Goal: Task Accomplishment & Management: Manage account settings

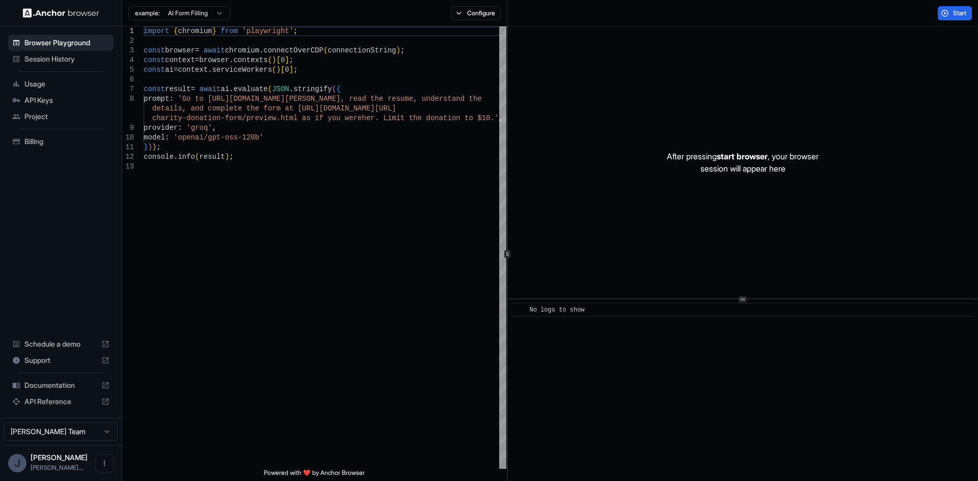
click at [55, 399] on span "API Reference" at bounding box center [60, 402] width 73 height 10
click at [41, 398] on span "API Reference" at bounding box center [60, 402] width 73 height 10
click at [37, 99] on span "API Keys" at bounding box center [66, 100] width 85 height 10
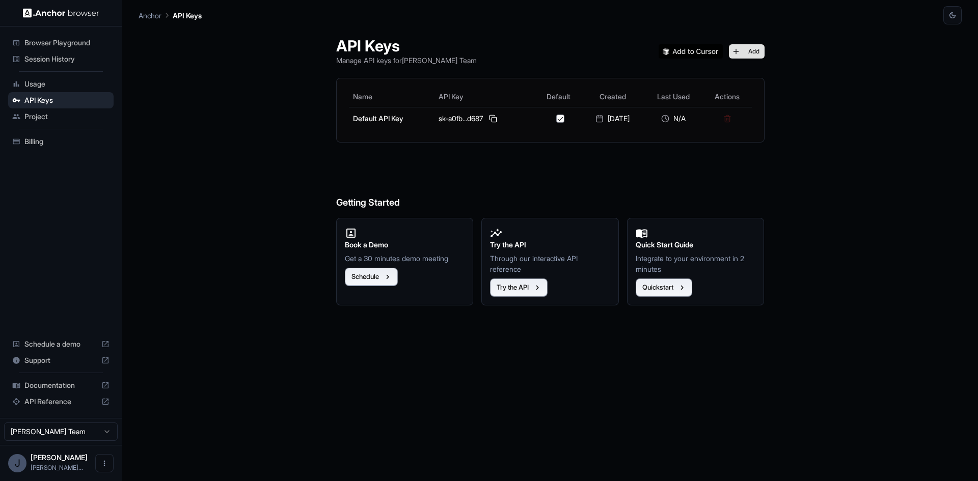
click at [757, 50] on button "Add" at bounding box center [747, 51] width 36 height 14
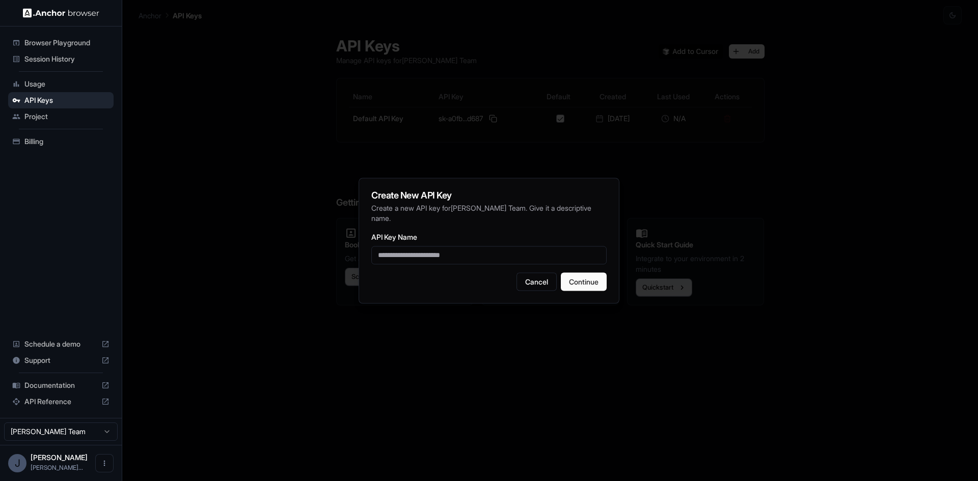
click at [487, 246] on input "API Key Name" at bounding box center [488, 255] width 235 height 18
type input "**********"
click at [584, 277] on button "Continue" at bounding box center [584, 281] width 46 height 18
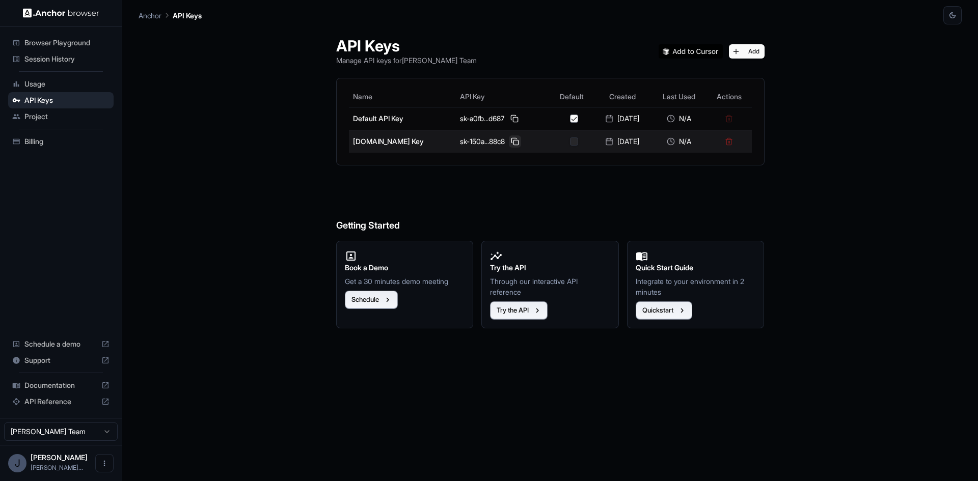
click at [509, 141] on button at bounding box center [515, 141] width 12 height 12
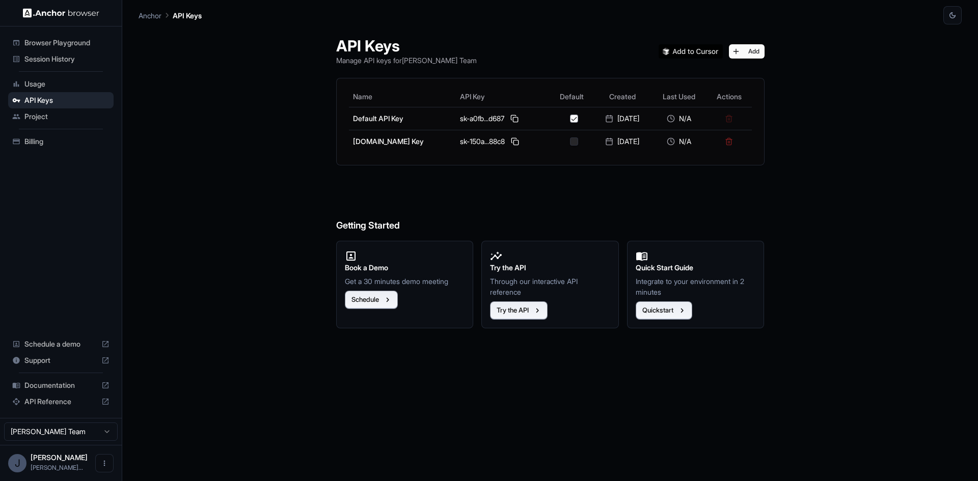
click at [49, 55] on span "Session History" at bounding box center [66, 59] width 85 height 10
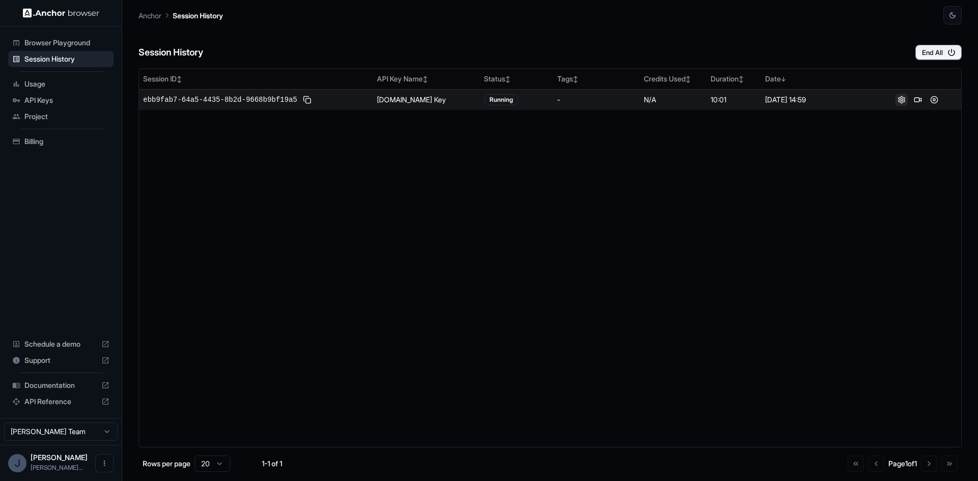
click at [901, 100] on button at bounding box center [901, 100] width 12 height 12
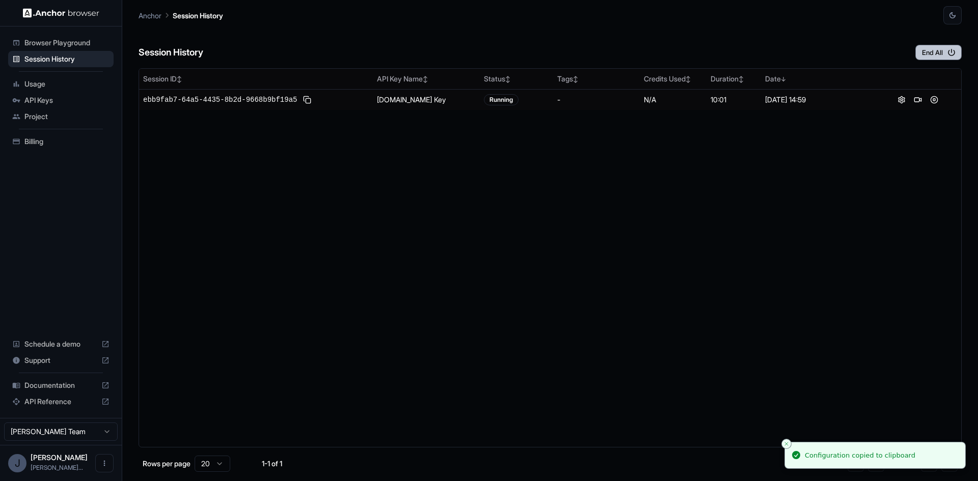
click at [935, 54] on button "End All" at bounding box center [938, 52] width 46 height 15
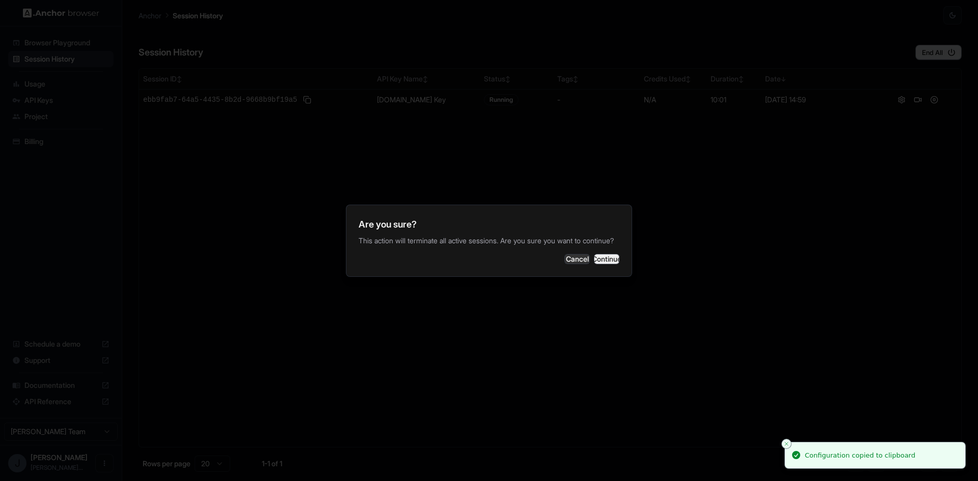
click at [600, 263] on button "Continue" at bounding box center [606, 259] width 25 height 10
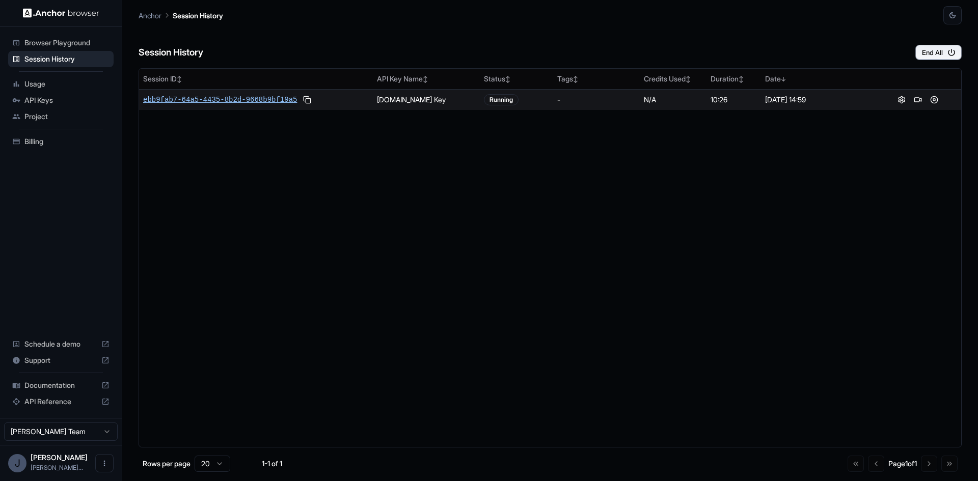
click at [230, 99] on span "ebb9fab7-64a5-4435-8b2d-9668b9bf19a5" at bounding box center [220, 100] width 154 height 10
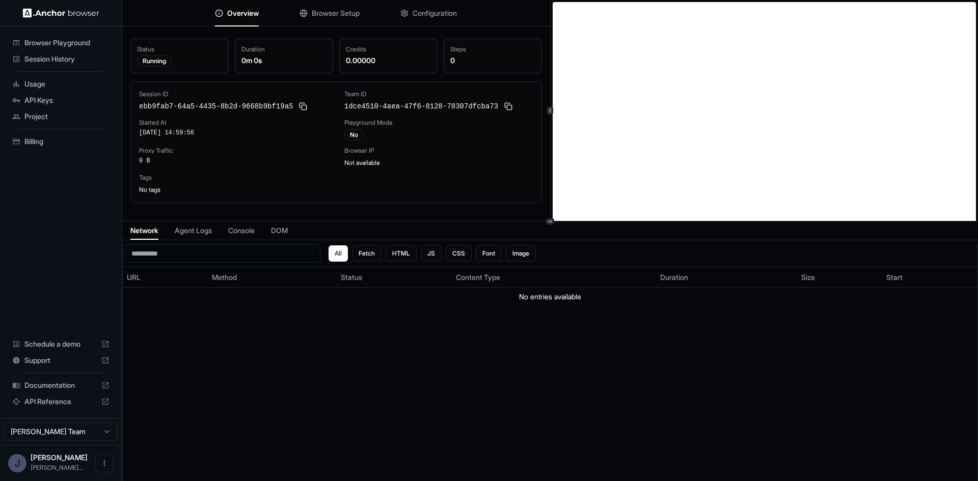
scroll to position [2, 0]
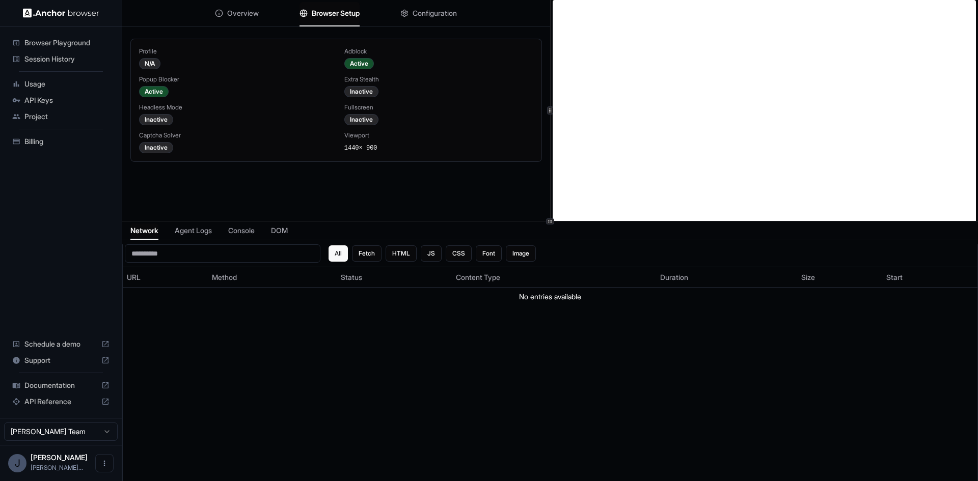
click at [315, 18] on span "Browser Setup" at bounding box center [336, 13] width 48 height 10
click at [436, 11] on span "Configuration" at bounding box center [434, 13] width 44 height 10
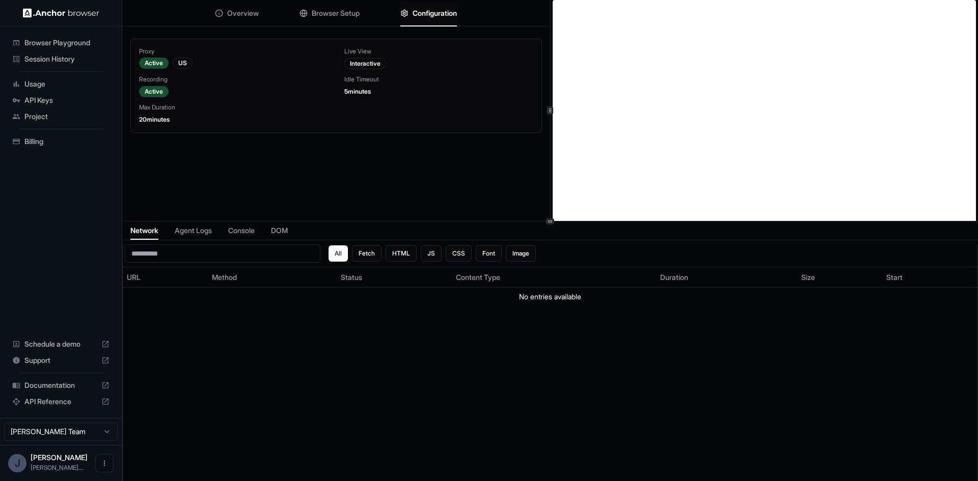
click at [239, 18] on span "Overview" at bounding box center [243, 13] width 32 height 10
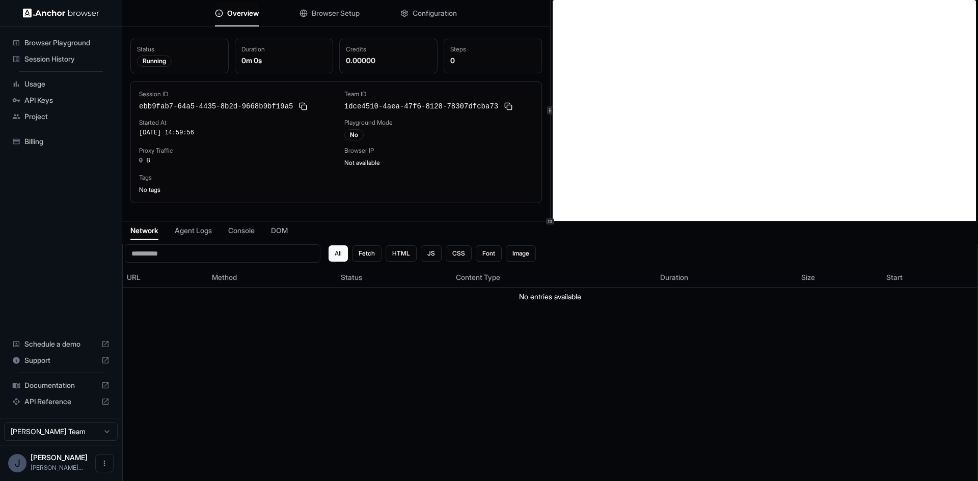
click at [48, 52] on div "Session History" at bounding box center [60, 59] width 105 height 16
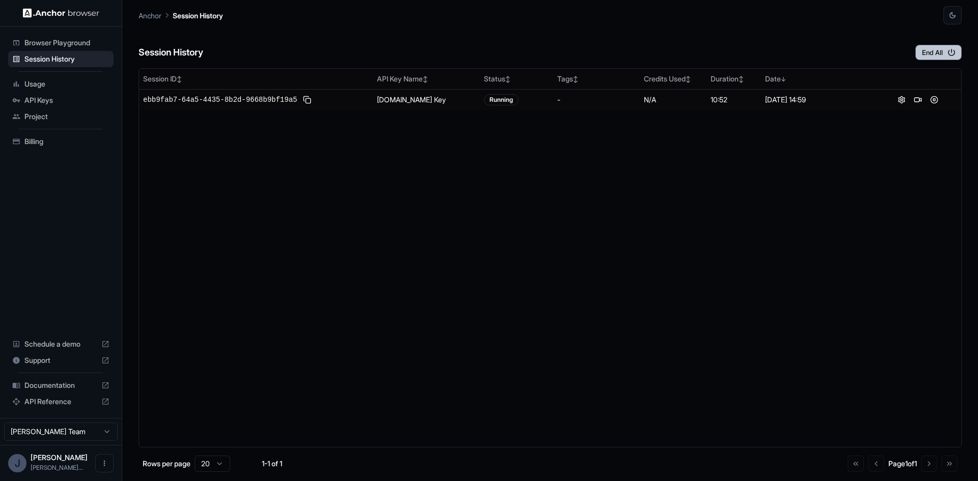
click at [921, 53] on button "End All" at bounding box center [938, 52] width 46 height 15
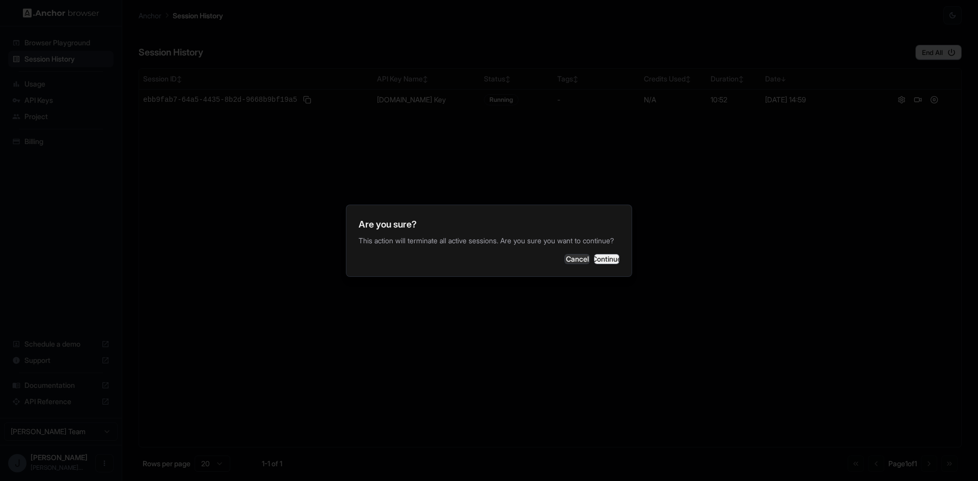
click at [603, 263] on button "Continue" at bounding box center [606, 259] width 25 height 10
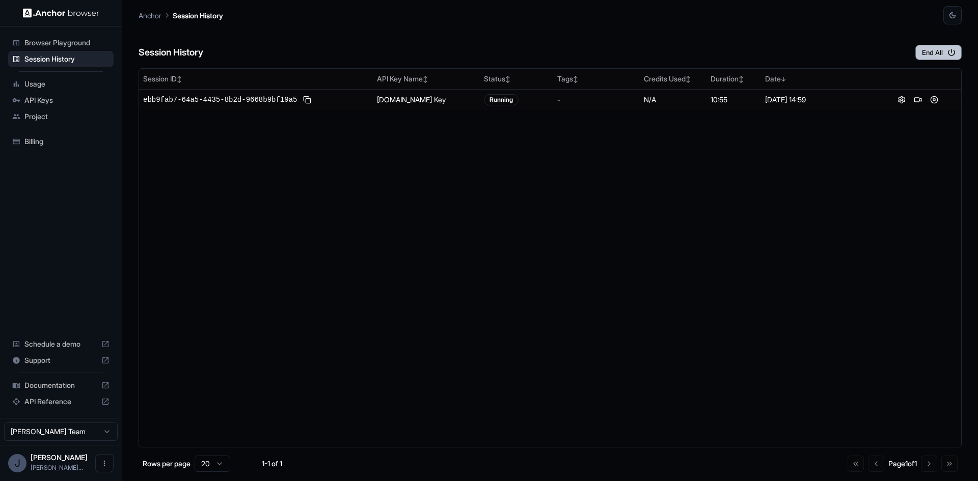
click at [925, 55] on button "End All" at bounding box center [938, 52] width 46 height 15
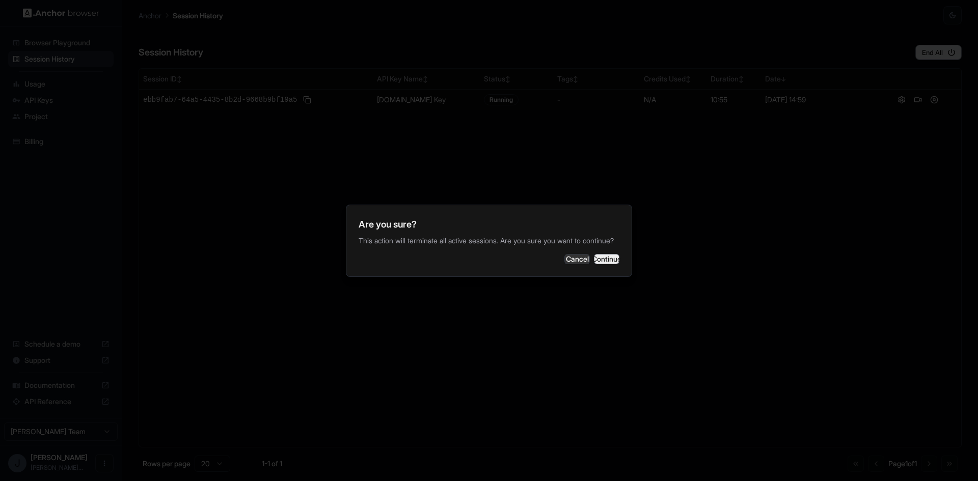
click at [600, 264] on button "Continue" at bounding box center [606, 259] width 25 height 10
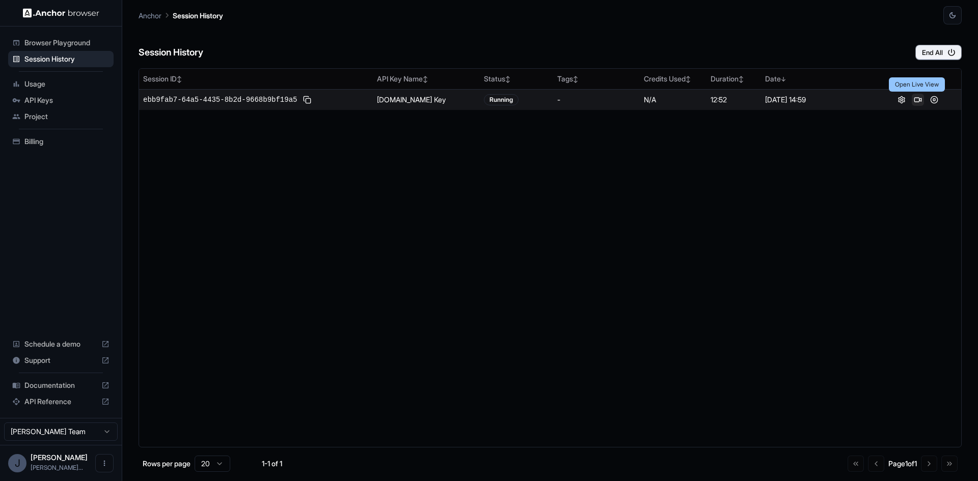
click at [918, 98] on button at bounding box center [917, 100] width 12 height 12
click at [934, 101] on button at bounding box center [934, 100] width 12 height 12
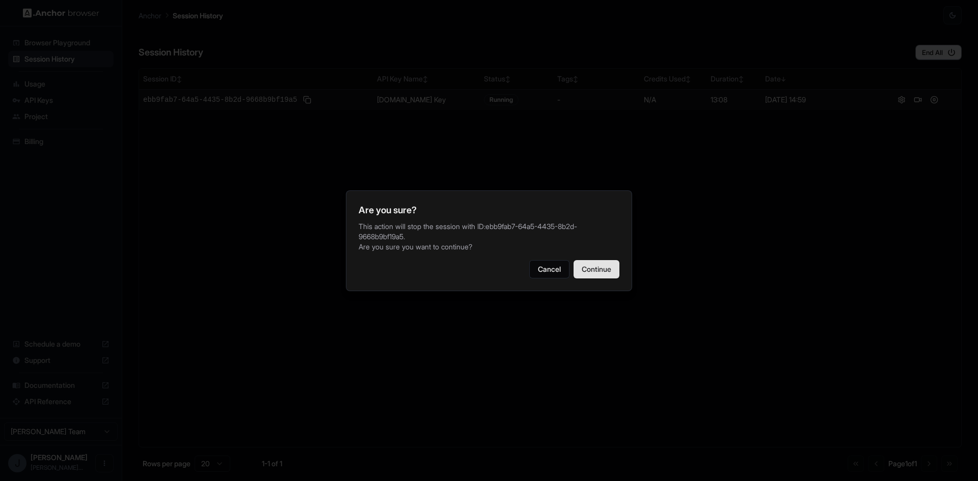
click at [600, 268] on button "Continue" at bounding box center [596, 269] width 46 height 18
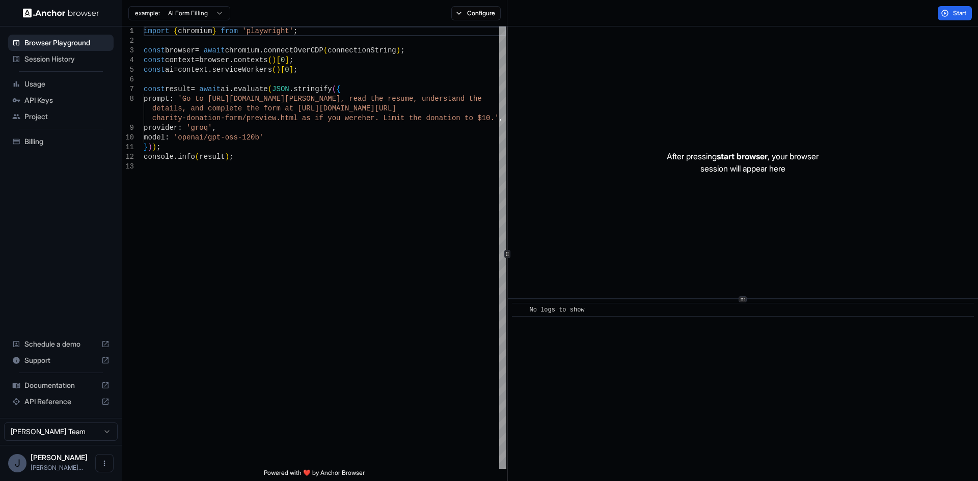
click at [47, 60] on span "Session History" at bounding box center [66, 59] width 85 height 10
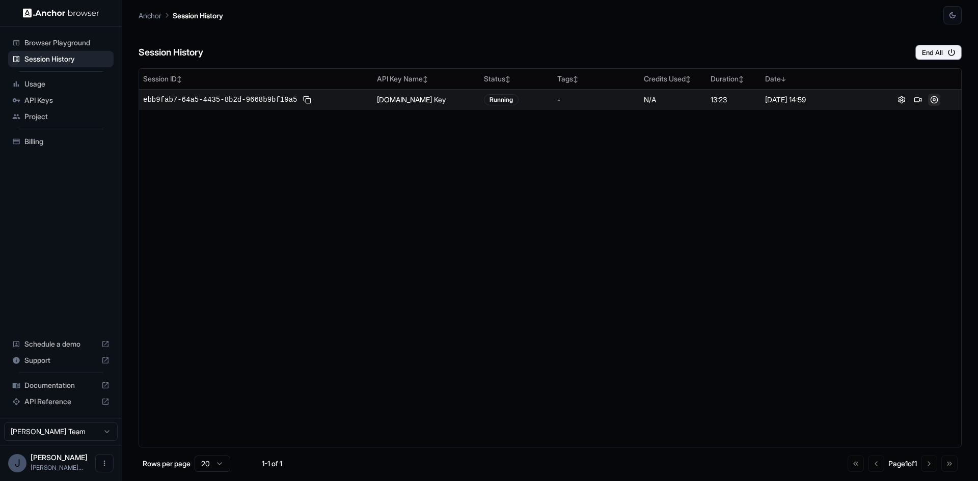
click at [933, 98] on button at bounding box center [934, 100] width 12 height 12
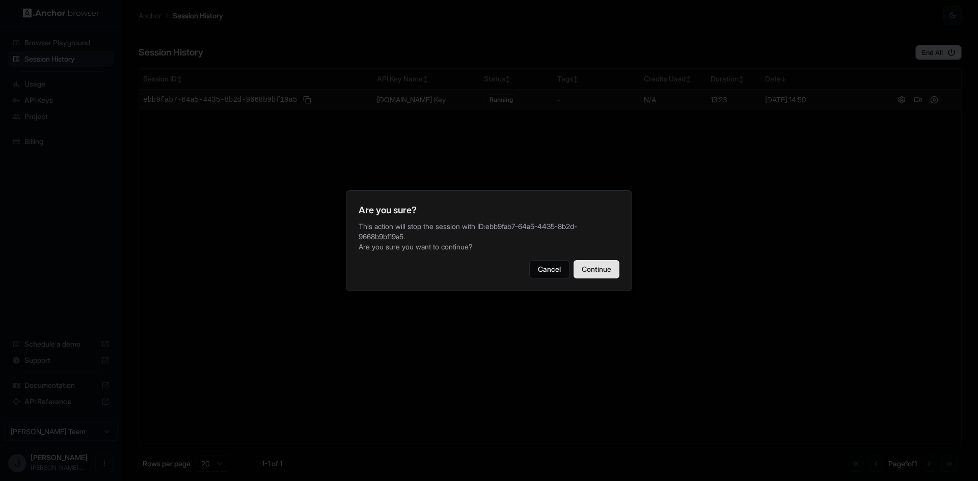
click at [593, 271] on button "Continue" at bounding box center [596, 269] width 46 height 18
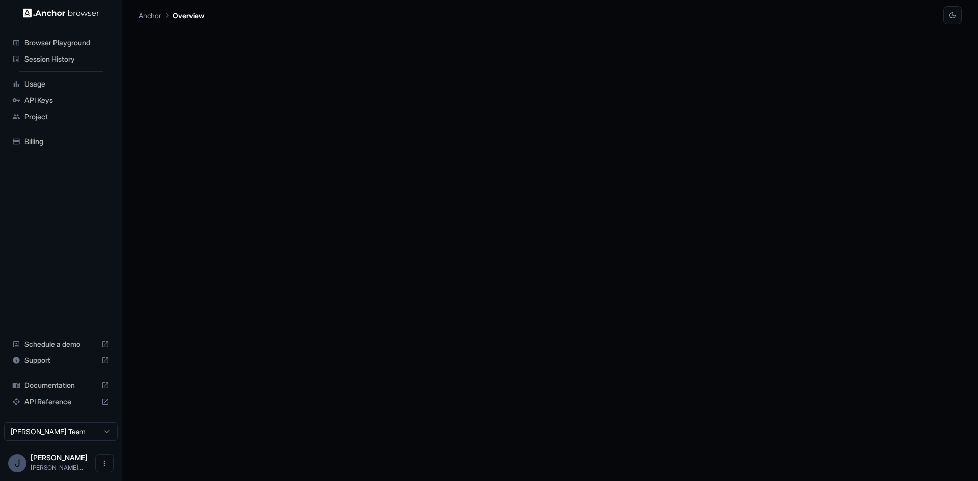
click at [59, 59] on span "Session History" at bounding box center [66, 59] width 85 height 10
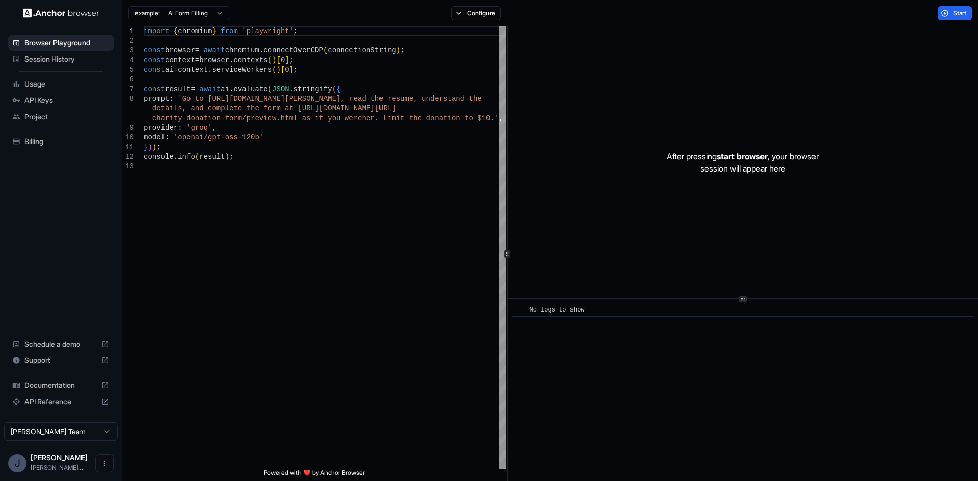
click at [47, 61] on span "Session History" at bounding box center [66, 59] width 85 height 10
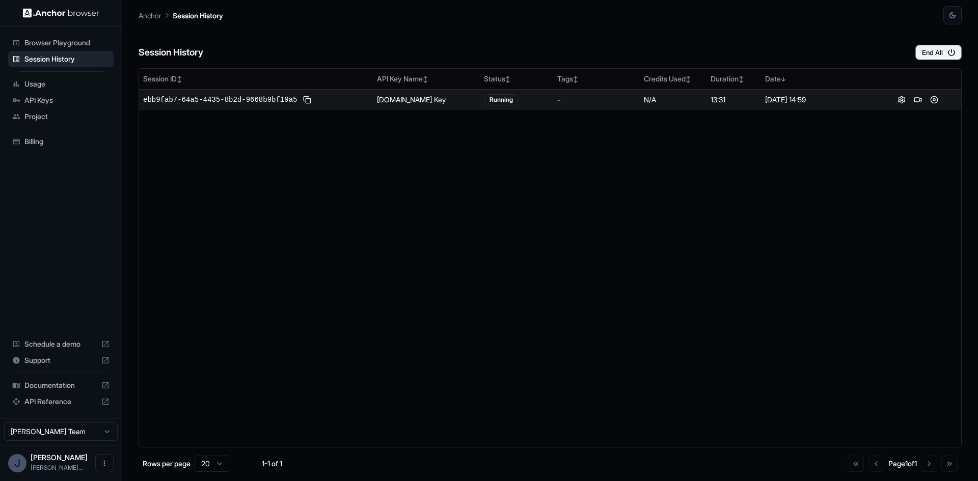
click at [502, 99] on div "Running" at bounding box center [501, 99] width 35 height 11
click at [259, 101] on span "ebb9fab7-64a5-4435-8b2d-9668b9bf19a5" at bounding box center [220, 100] width 154 height 10
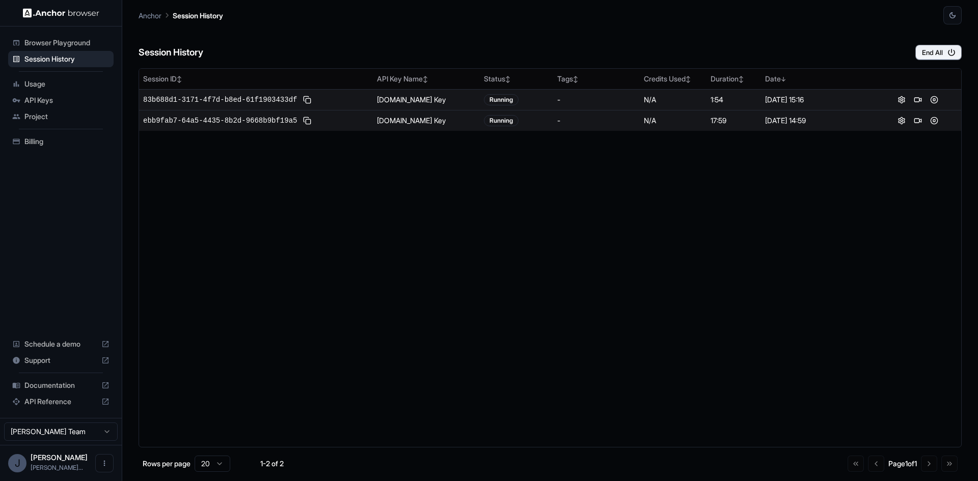
click at [45, 85] on span "Usage" at bounding box center [66, 84] width 85 height 10
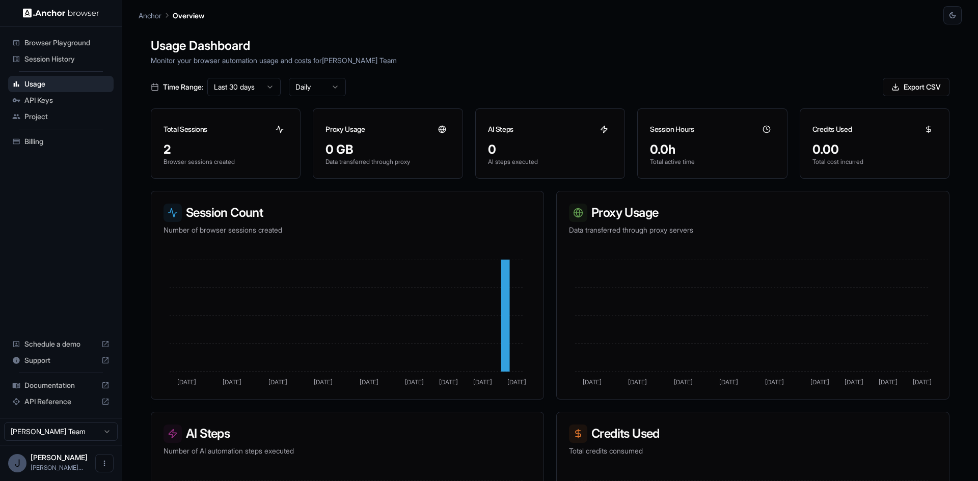
click at [51, 55] on span "Session History" at bounding box center [66, 59] width 85 height 10
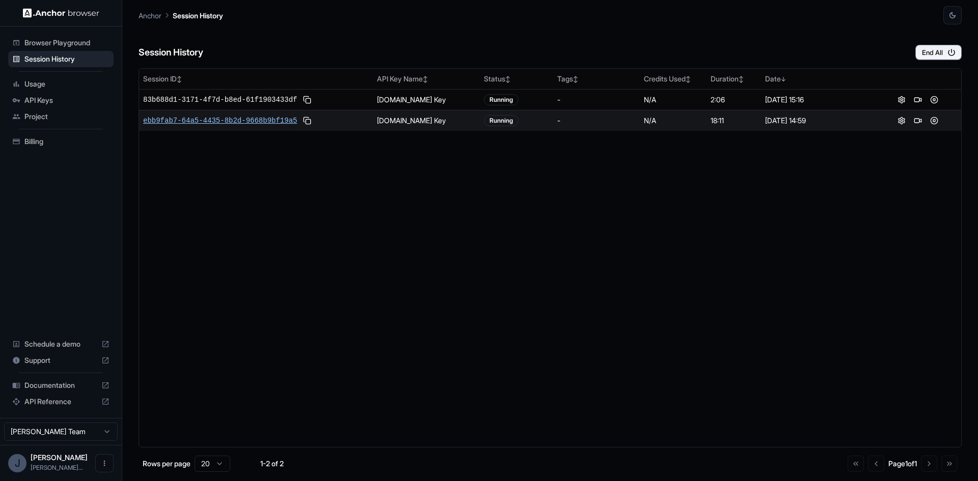
click at [247, 117] on span "ebb9fab7-64a5-4435-8b2d-9668b9bf19a5" at bounding box center [220, 121] width 154 height 10
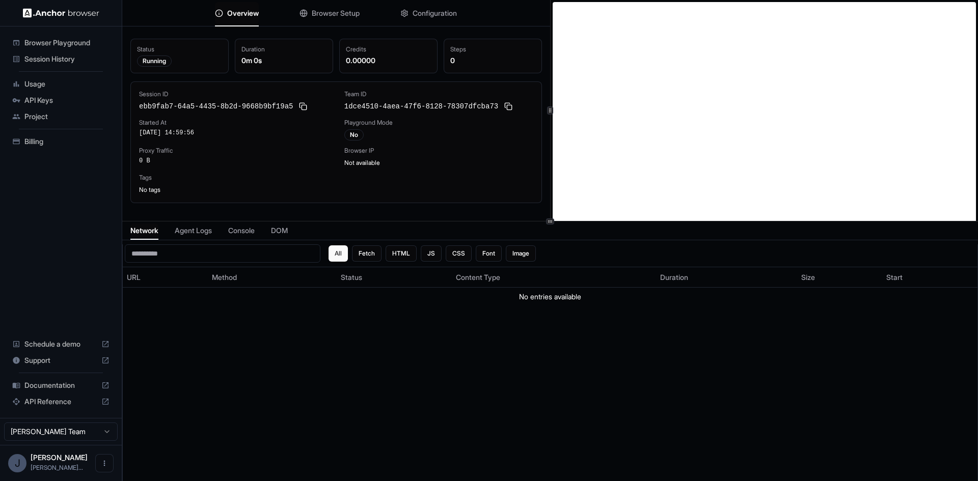
scroll to position [2, 0]
click at [321, 16] on span "Browser Setup" at bounding box center [336, 13] width 48 height 10
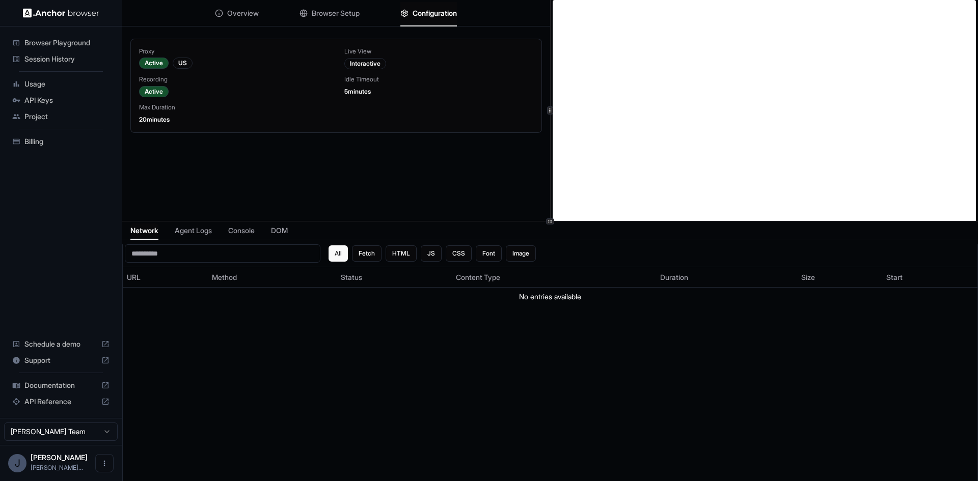
click at [427, 14] on span "Configuration" at bounding box center [434, 13] width 44 height 10
click at [236, 16] on span "Overview" at bounding box center [243, 13] width 32 height 10
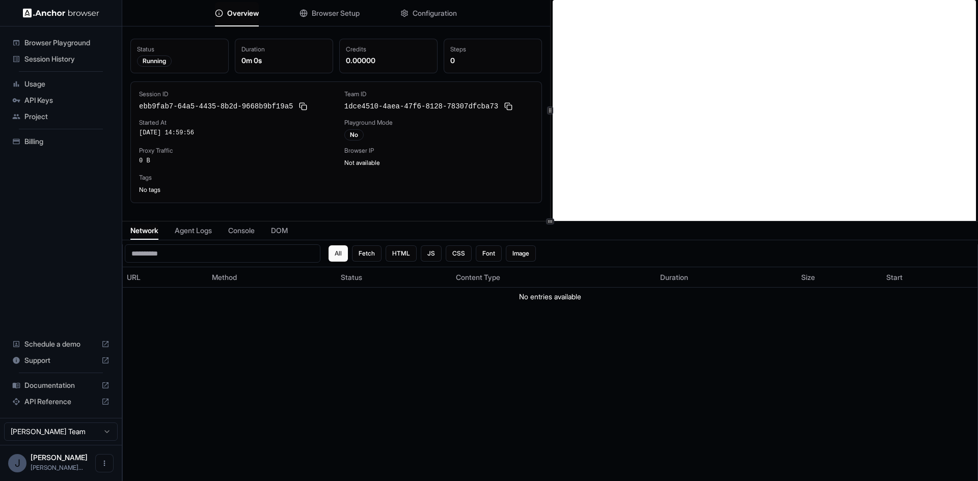
click at [421, 14] on span "Configuration" at bounding box center [434, 13] width 44 height 10
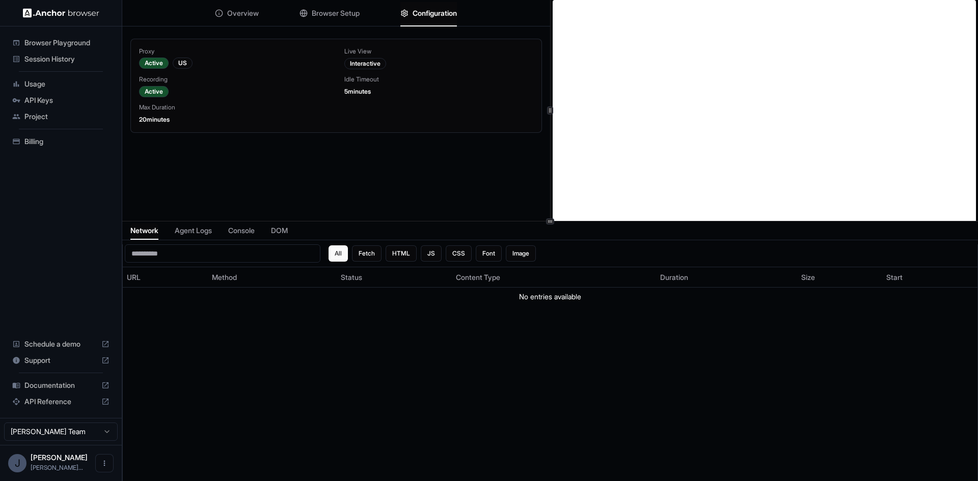
click at [248, 14] on span "Overview" at bounding box center [243, 13] width 32 height 10
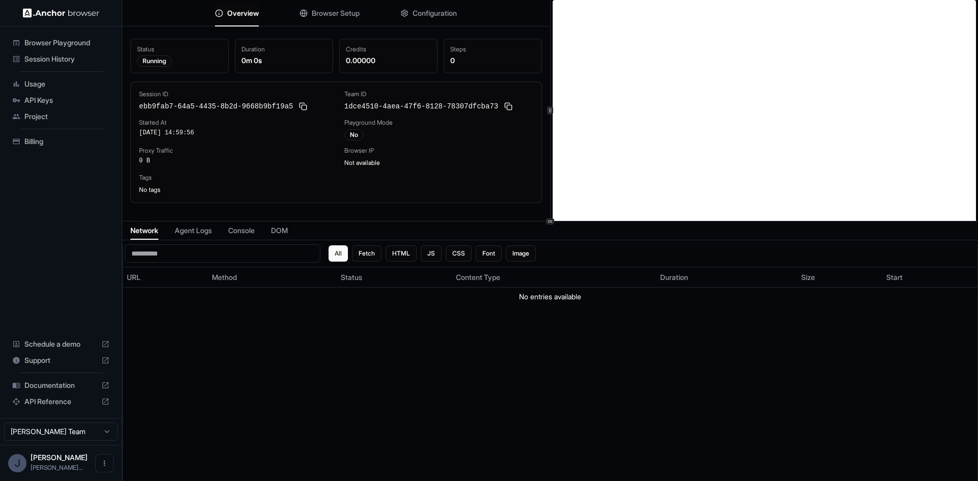
click at [47, 54] on span "Session History" at bounding box center [66, 59] width 85 height 10
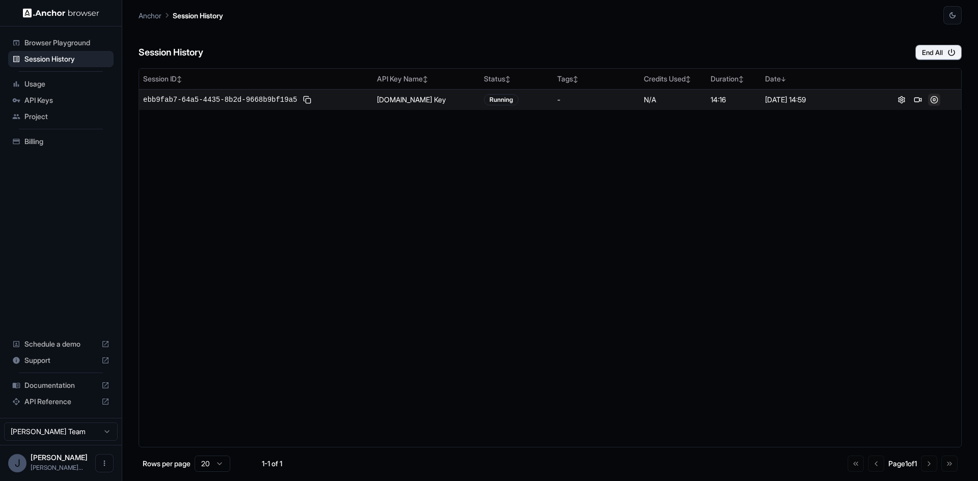
click at [937, 100] on button at bounding box center [934, 100] width 12 height 12
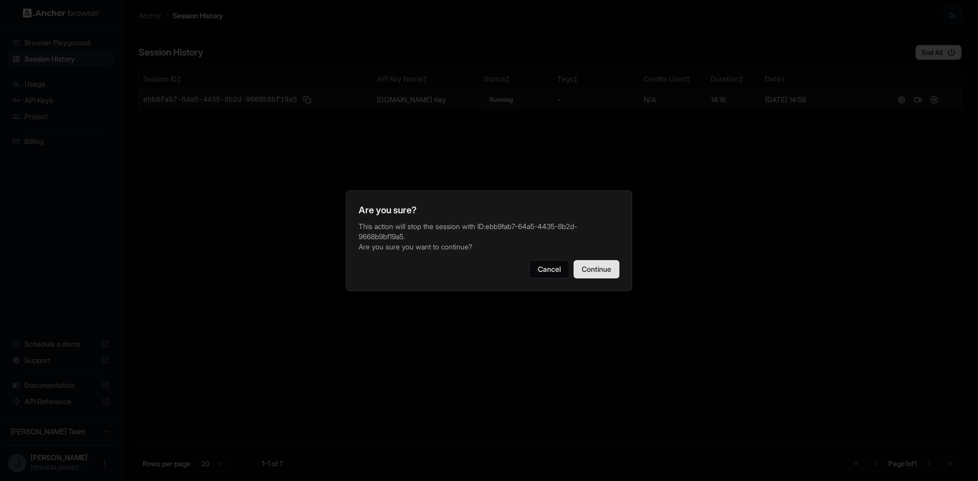
click at [587, 272] on button "Continue" at bounding box center [596, 269] width 46 height 18
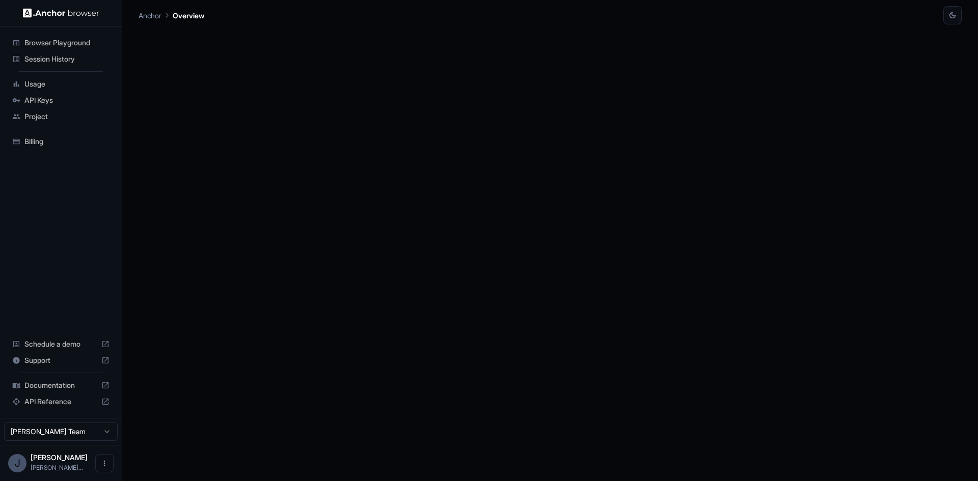
click at [63, 58] on span "Session History" at bounding box center [66, 59] width 85 height 10
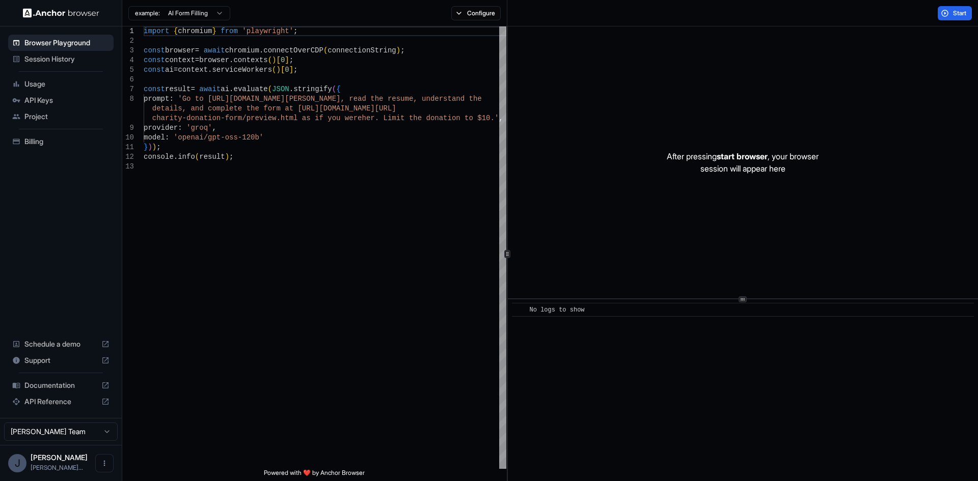
click at [63, 58] on span "Session History" at bounding box center [66, 59] width 85 height 10
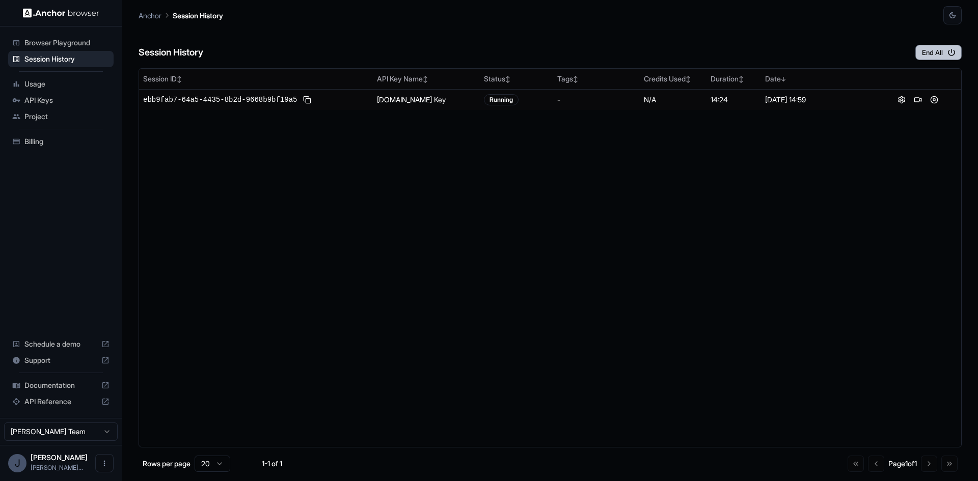
click at [921, 49] on button "End All" at bounding box center [938, 52] width 46 height 15
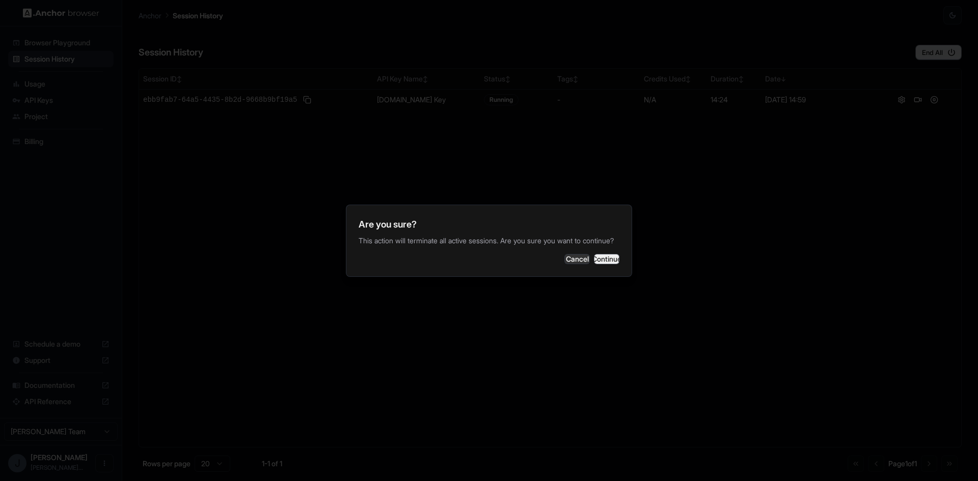
click at [600, 264] on button "Continue" at bounding box center [606, 259] width 25 height 10
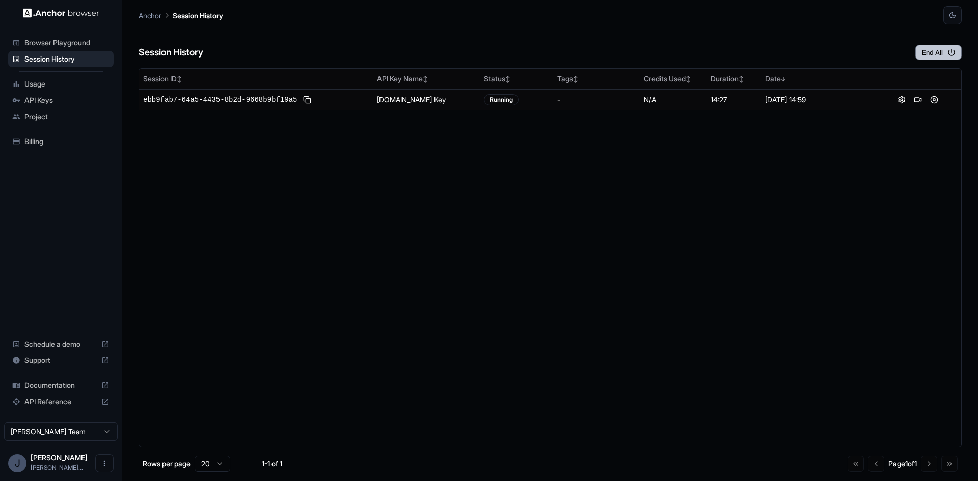
click at [929, 55] on button "End All" at bounding box center [938, 52] width 46 height 15
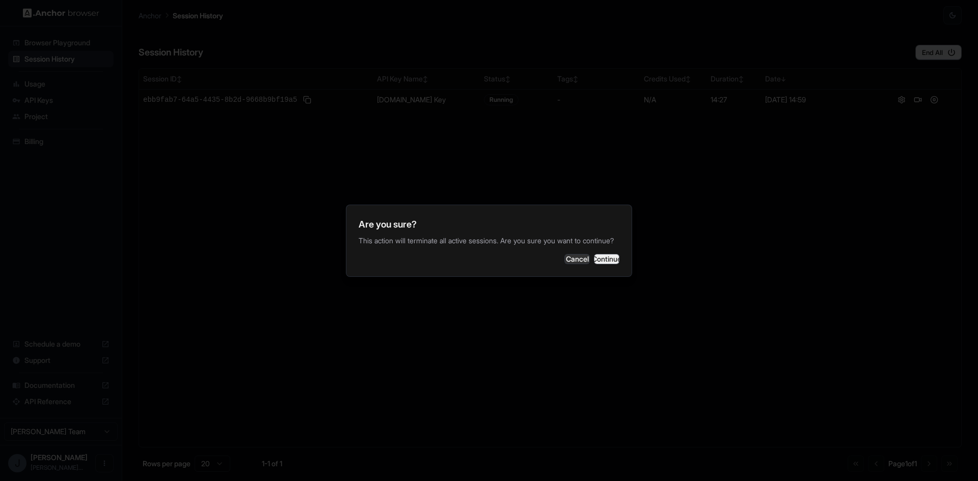
click at [598, 264] on button "Continue" at bounding box center [606, 259] width 25 height 10
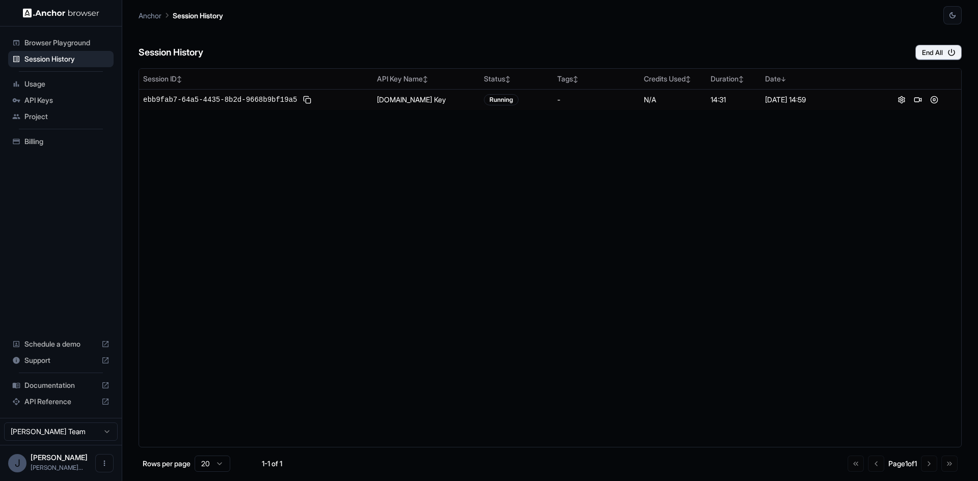
click at [576, 257] on div "Session ID ↕ API Key Name ↕ Status ↕ Tags ↕ Credits Used ↕ Duration ↕ Date ↓ eb…" at bounding box center [549, 257] width 823 height 379
click at [39, 86] on span "Usage" at bounding box center [66, 84] width 85 height 10
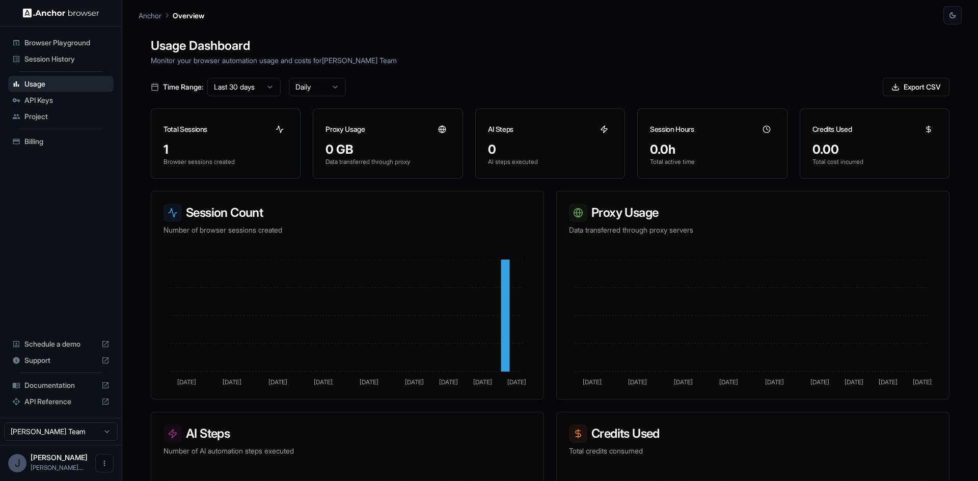
click at [39, 46] on span "Browser Playground" at bounding box center [66, 43] width 85 height 10
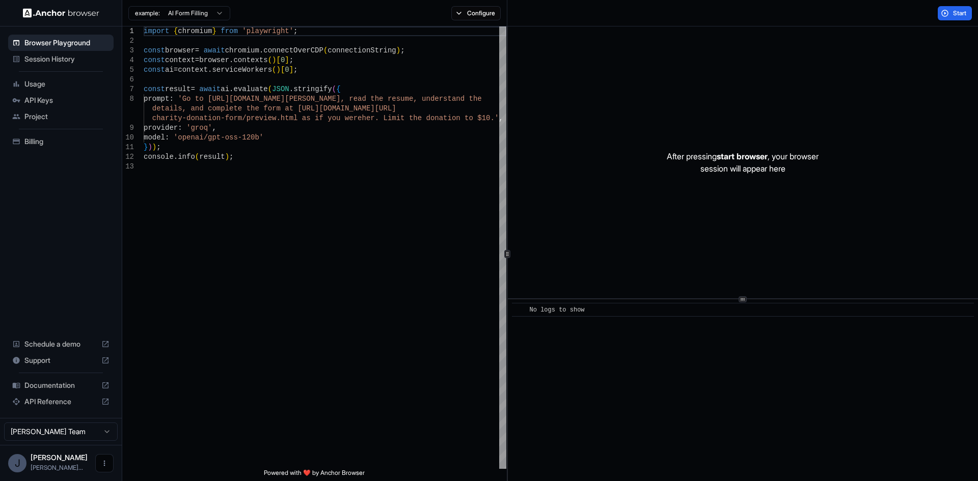
click at [100, 466] on icon "Open menu" at bounding box center [104, 463] width 8 height 8
click at [76, 282] on div at bounding box center [489, 240] width 978 height 481
click at [45, 117] on span "Project" at bounding box center [66, 116] width 85 height 10
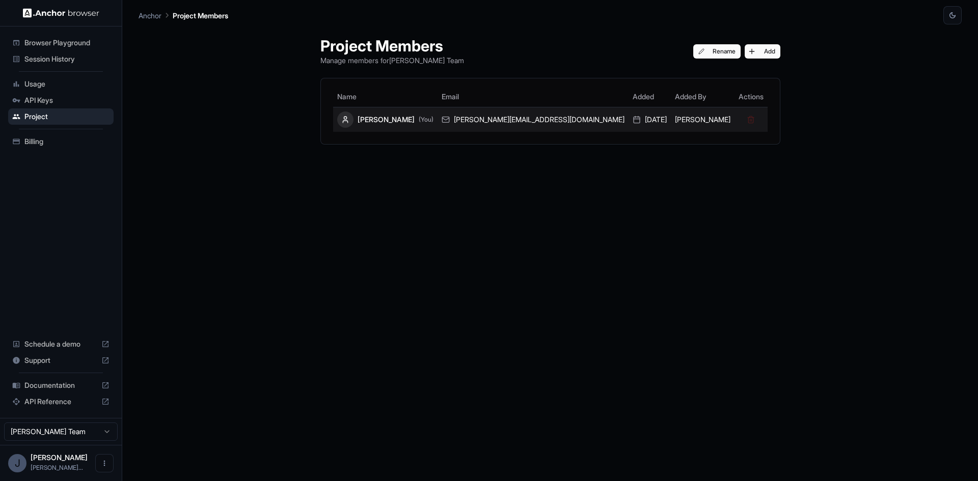
click at [543, 118] on div "john@automation4.co" at bounding box center [532, 120] width 183 height 10
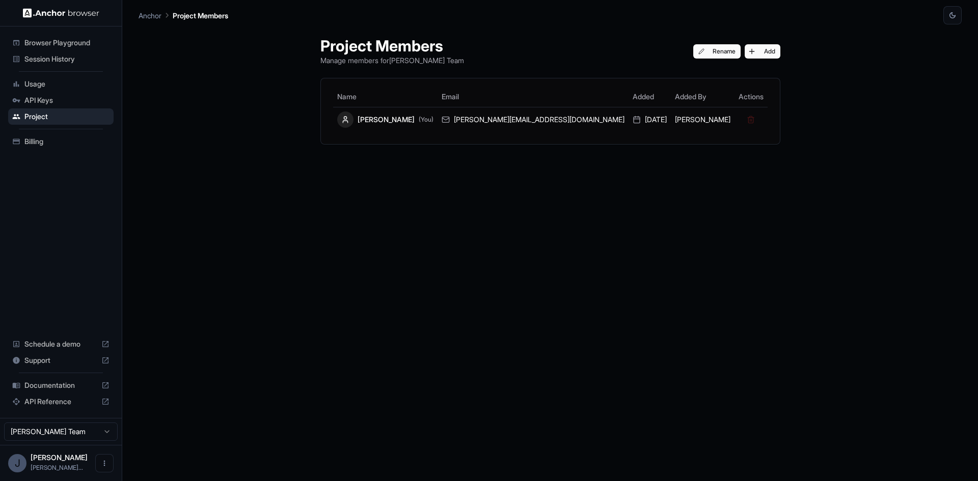
click at [62, 137] on span "Billing" at bounding box center [66, 141] width 85 height 10
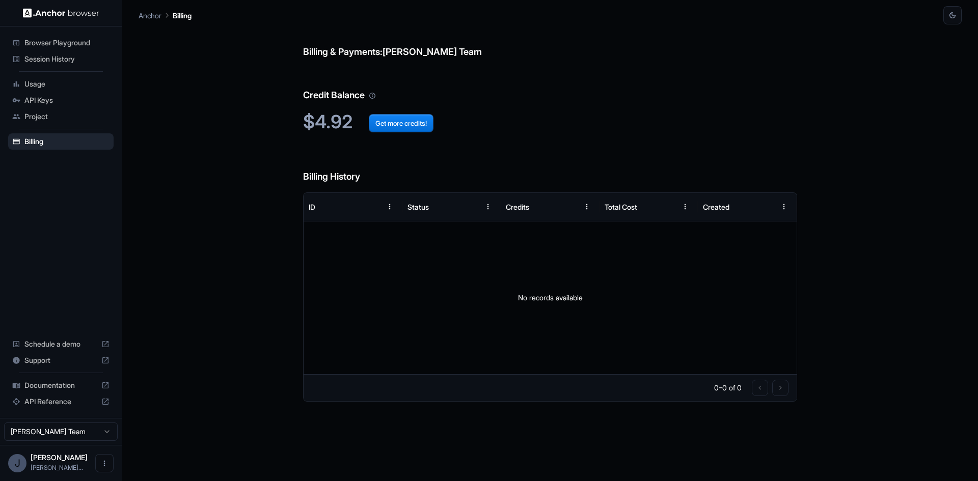
click at [54, 386] on span "Documentation" at bounding box center [60, 385] width 73 height 10
click at [49, 104] on span "API Keys" at bounding box center [66, 100] width 85 height 10
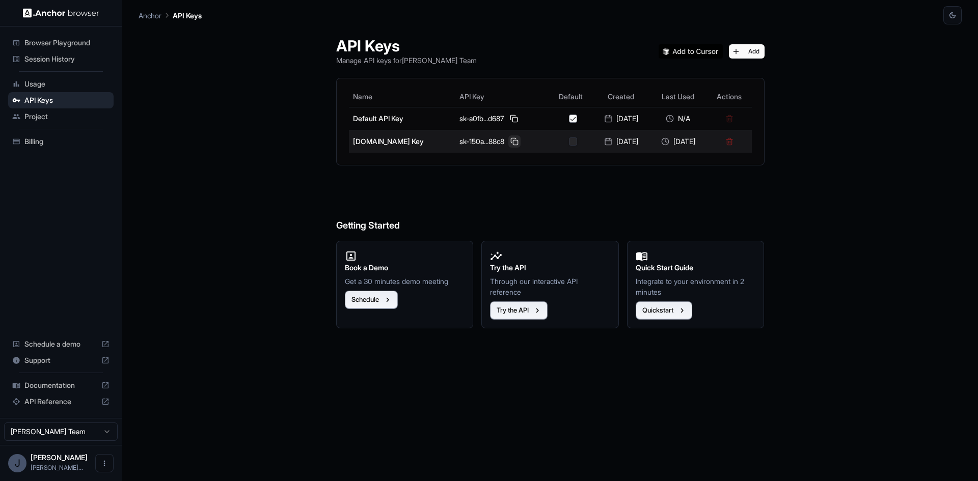
click at [508, 142] on button at bounding box center [514, 141] width 12 height 12
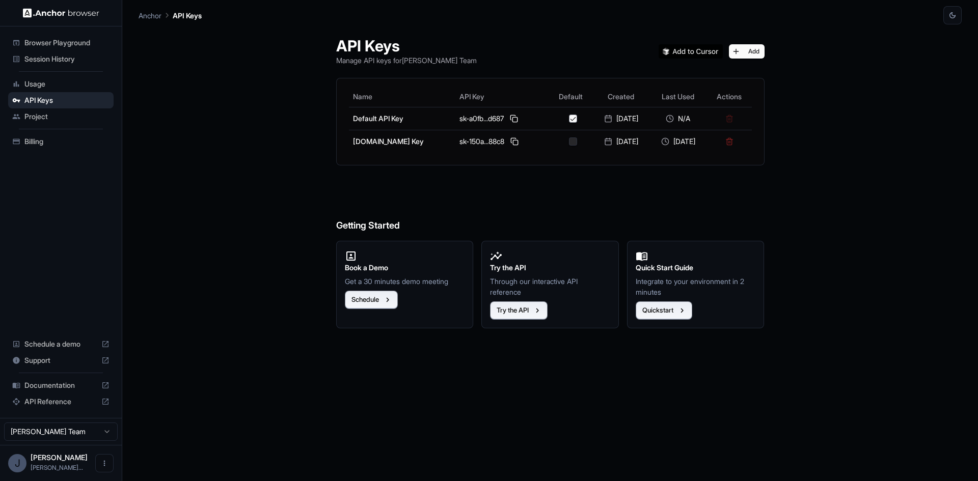
click at [59, 57] on span "Session History" at bounding box center [66, 59] width 85 height 10
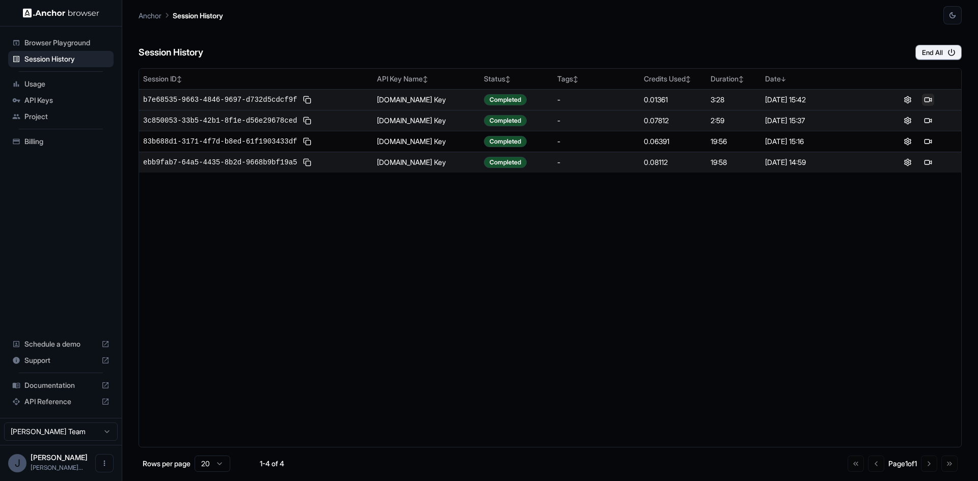
click at [931, 99] on button at bounding box center [927, 100] width 12 height 12
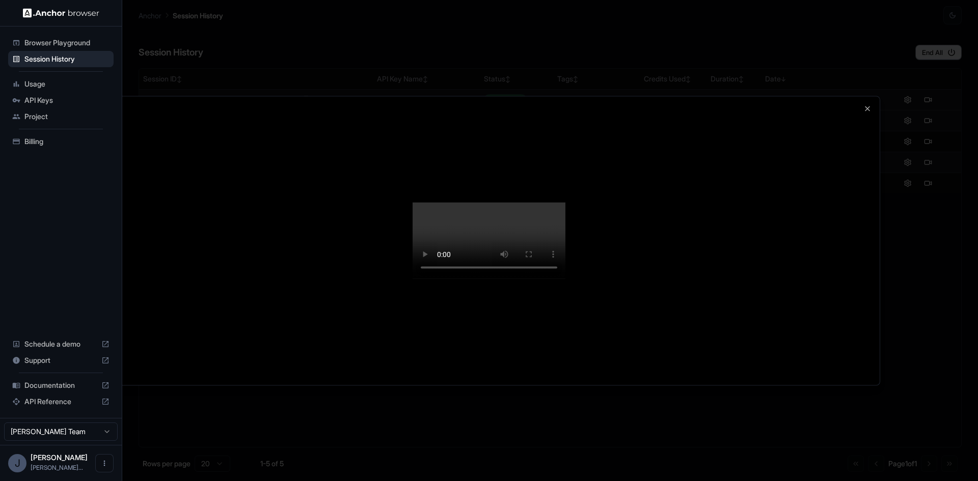
click at [50, 60] on div at bounding box center [489, 240] width 978 height 481
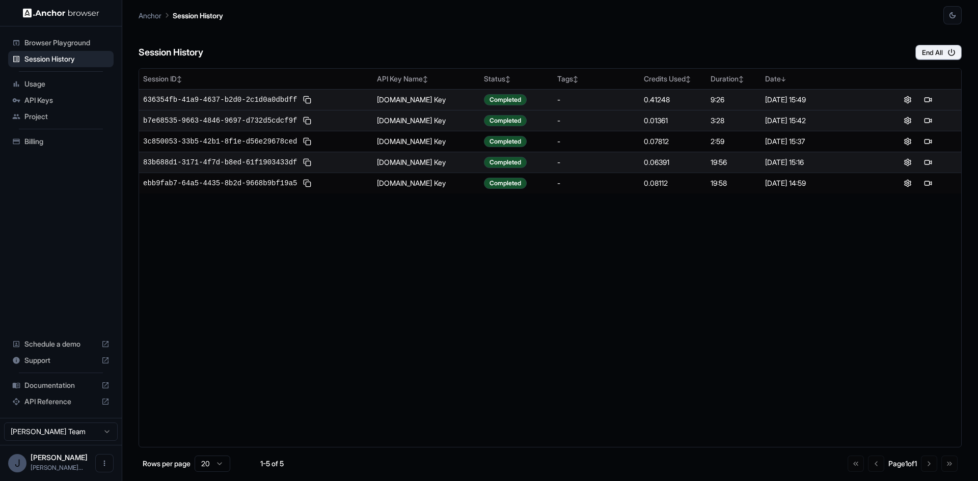
click at [50, 60] on span "Session History" at bounding box center [66, 59] width 85 height 10
click at [260, 101] on span "636354fb-41a9-4637-b2d0-2c1d0a0dbdff" at bounding box center [220, 100] width 154 height 10
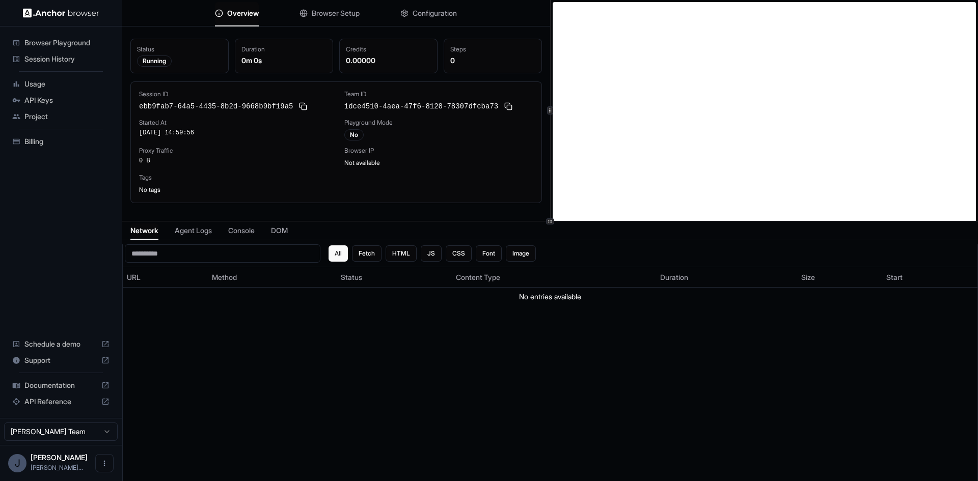
scroll to position [2, 0]
click at [67, 56] on span "Session History" at bounding box center [66, 59] width 85 height 10
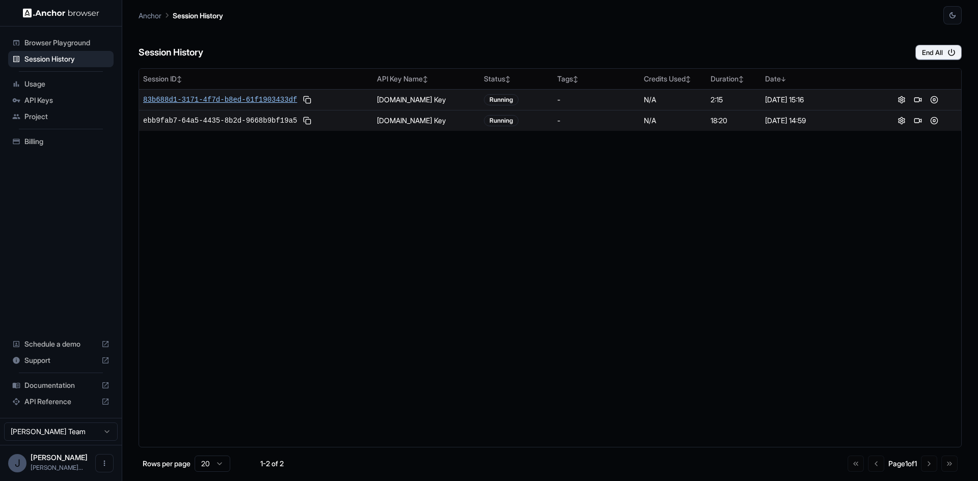
click at [205, 102] on span "83b688d1-3171-4f7d-b8ed-61f1903433df" at bounding box center [220, 100] width 154 height 10
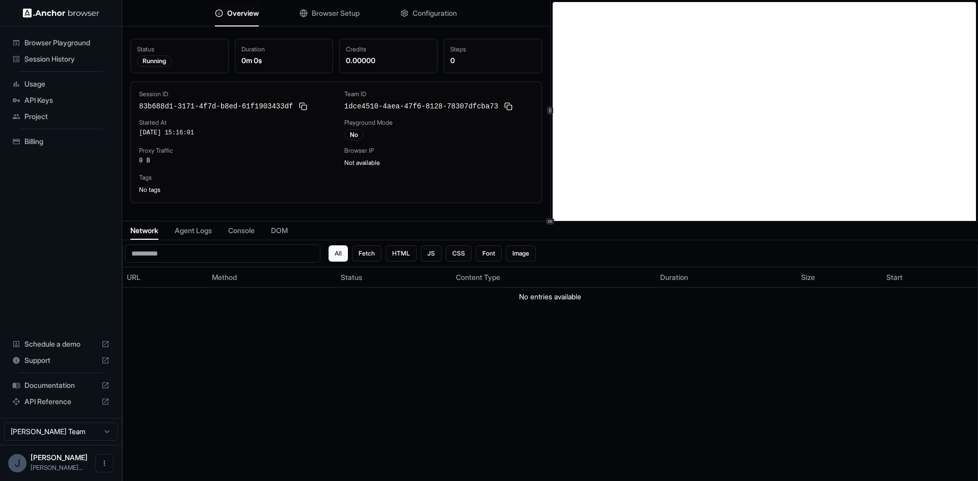
scroll to position [2, 0]
click at [43, 58] on span "Session History" at bounding box center [66, 59] width 85 height 10
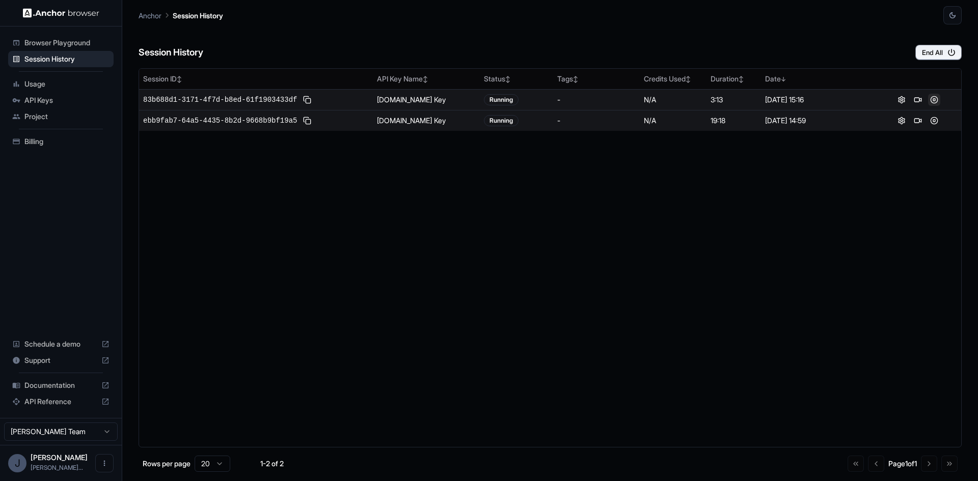
click at [934, 100] on button at bounding box center [934, 100] width 12 height 12
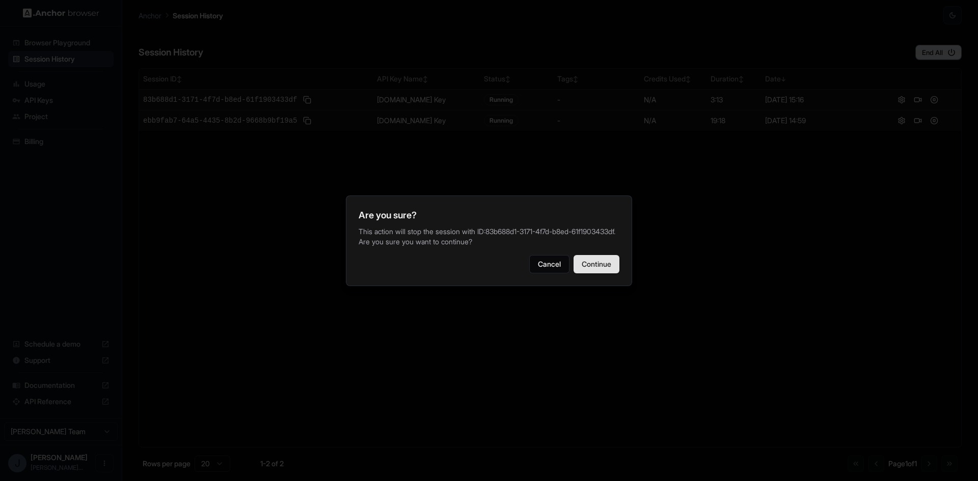
click at [595, 266] on button "Continue" at bounding box center [596, 264] width 46 height 18
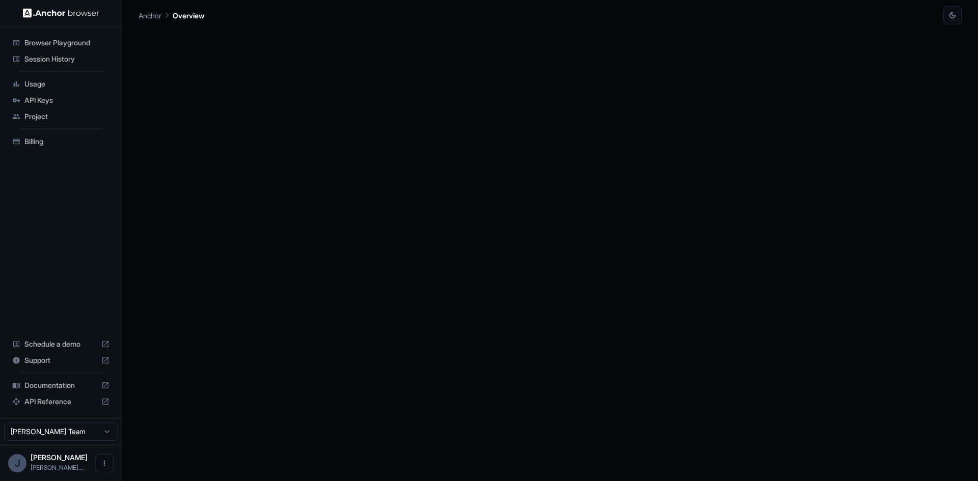
click at [69, 57] on span "Session History" at bounding box center [66, 59] width 85 height 10
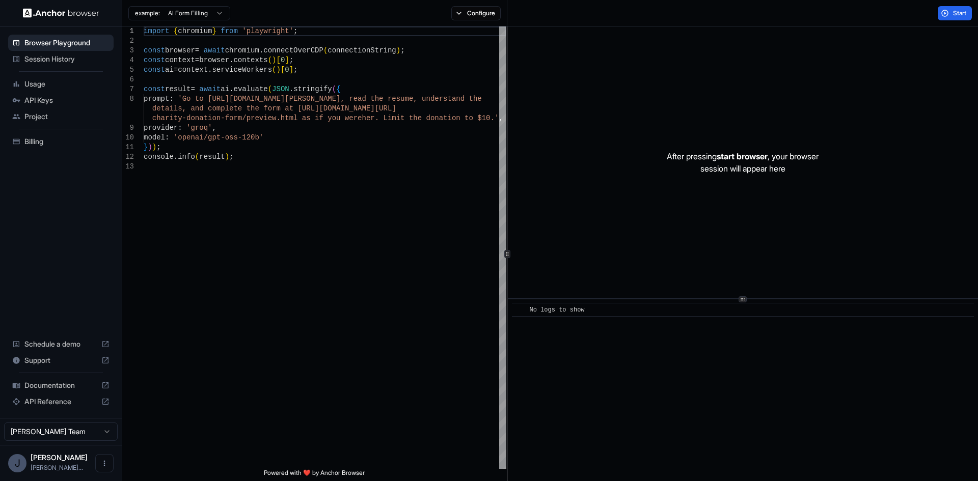
click at [56, 116] on span "Project" at bounding box center [66, 116] width 85 height 10
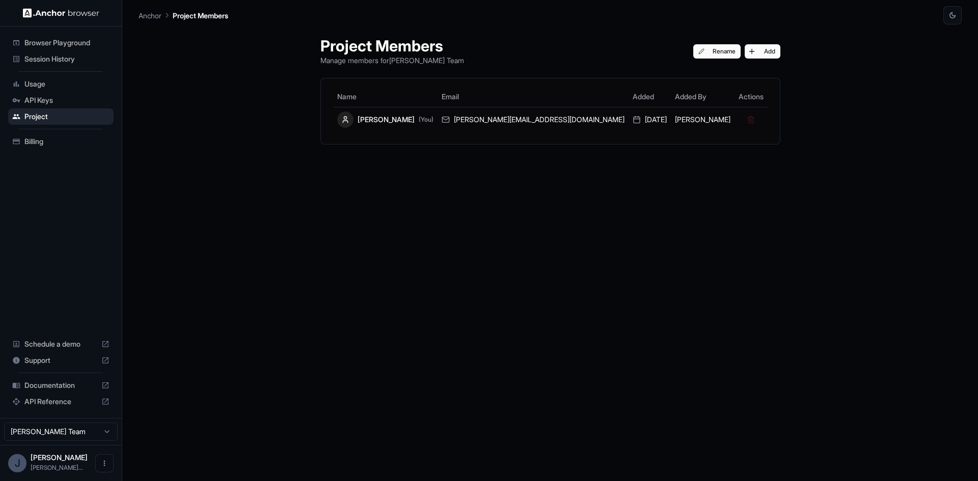
click at [59, 100] on span "API Keys" at bounding box center [66, 100] width 85 height 10
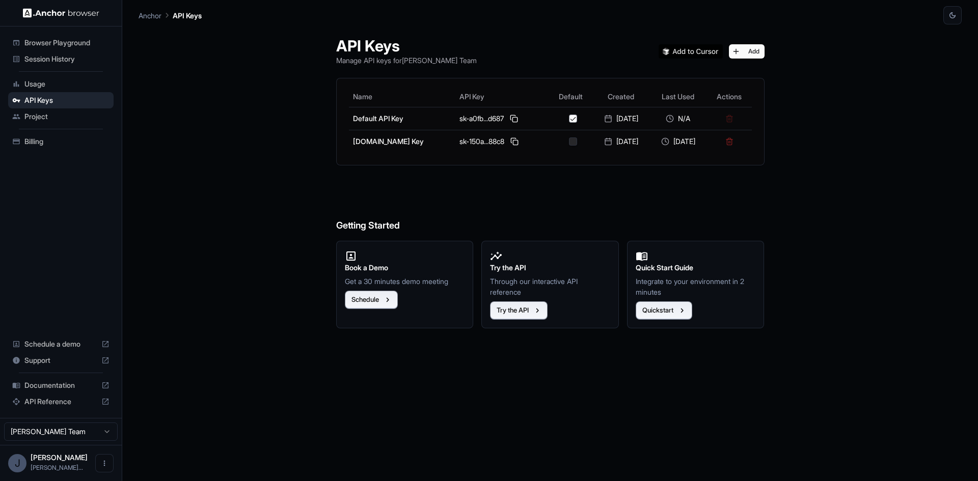
click at [55, 85] on span "Usage" at bounding box center [66, 84] width 85 height 10
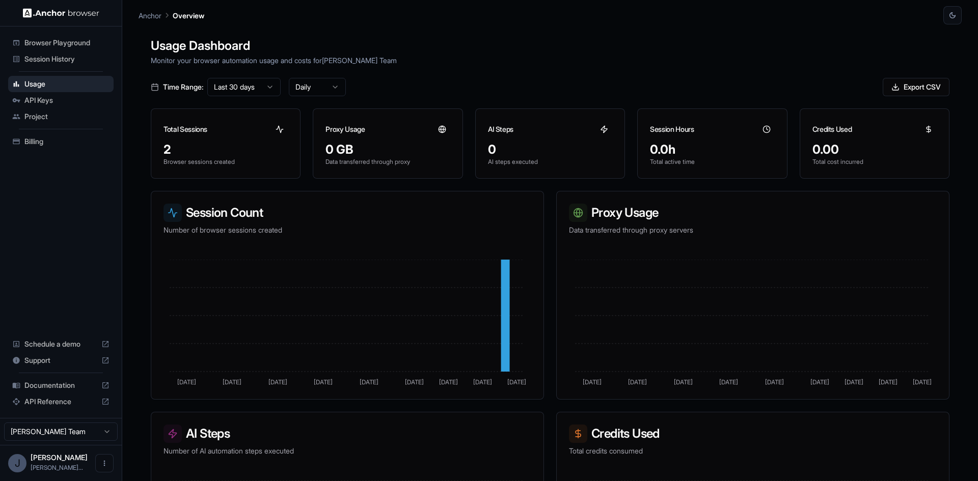
click at [59, 60] on span "Session History" at bounding box center [66, 59] width 85 height 10
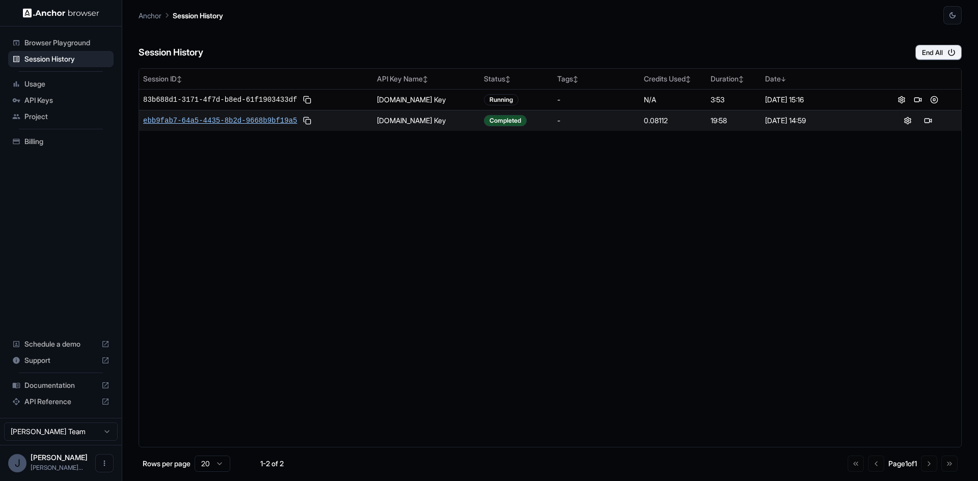
click at [262, 119] on span "ebb9fab7-64a5-4435-8b2d-9668b9bf19a5" at bounding box center [220, 121] width 154 height 10
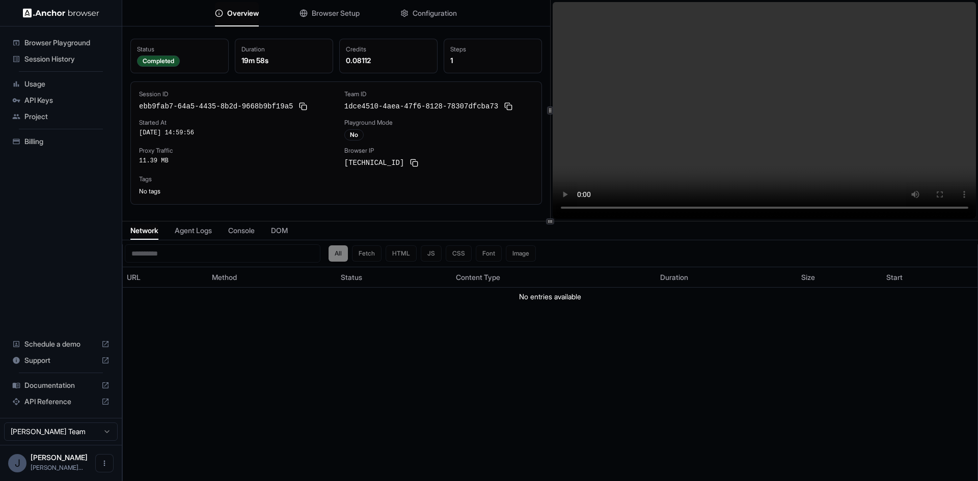
click at [208, 230] on span "Agent Logs" at bounding box center [193, 231] width 37 height 10
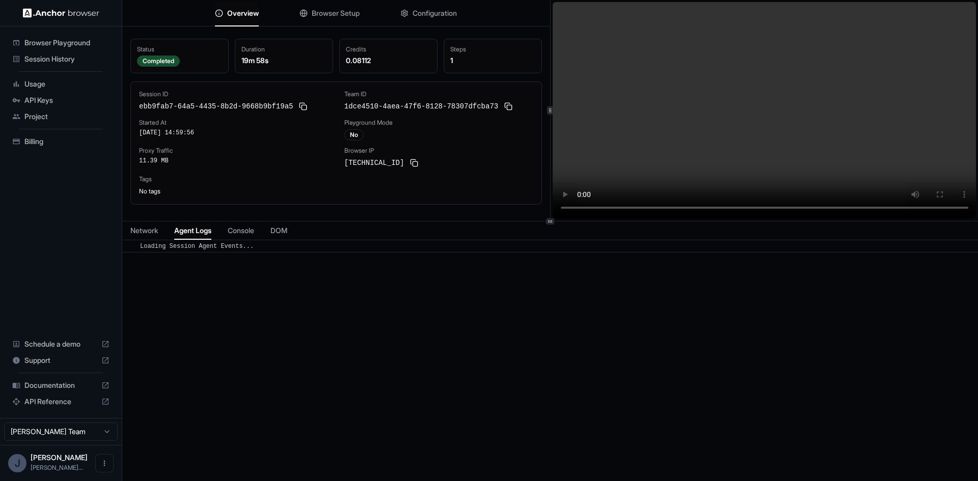
click at [242, 232] on span "Console" at bounding box center [241, 231] width 26 height 10
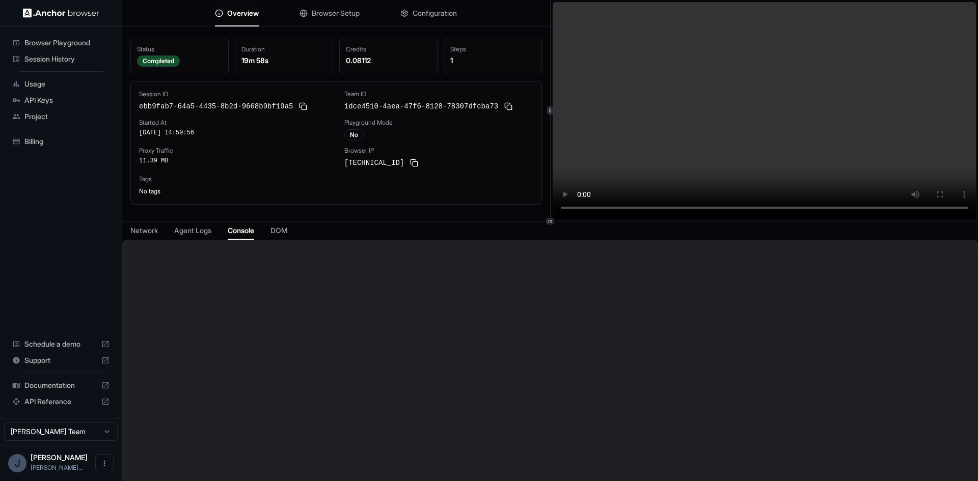
click at [287, 231] on span "DOM" at bounding box center [278, 231] width 17 height 10
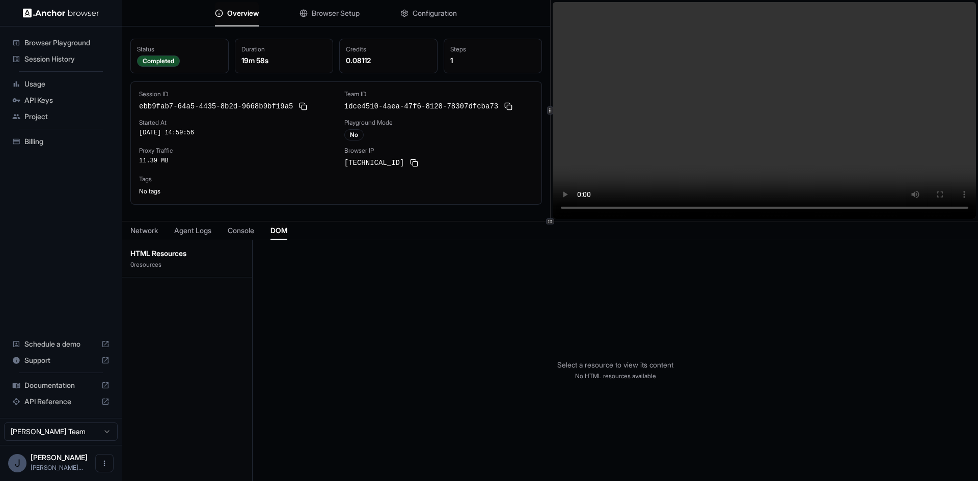
click at [199, 232] on span "Agent Logs" at bounding box center [192, 231] width 37 height 10
click at [201, 248] on span "Loading Session Agent Events..." at bounding box center [197, 246] width 114 height 7
click at [150, 232] on span "Network" at bounding box center [143, 231] width 27 height 10
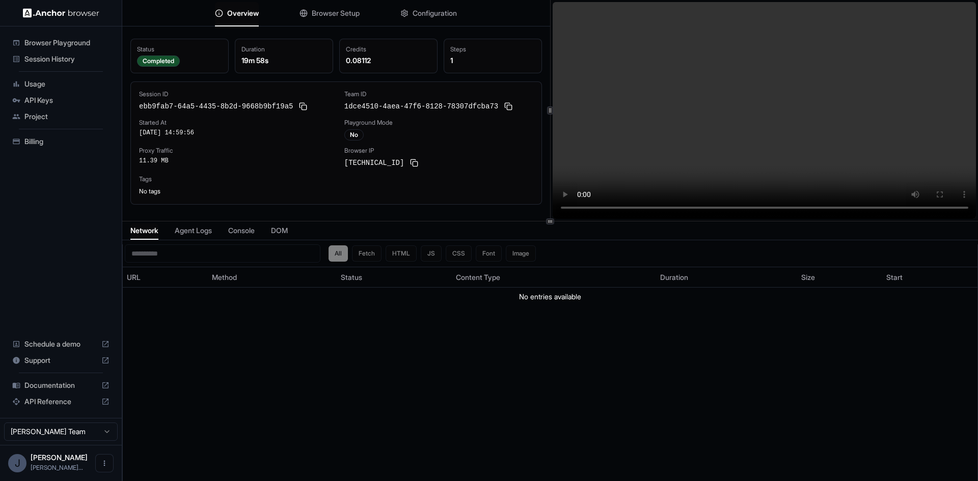
click at [54, 56] on span "Session History" at bounding box center [66, 59] width 85 height 10
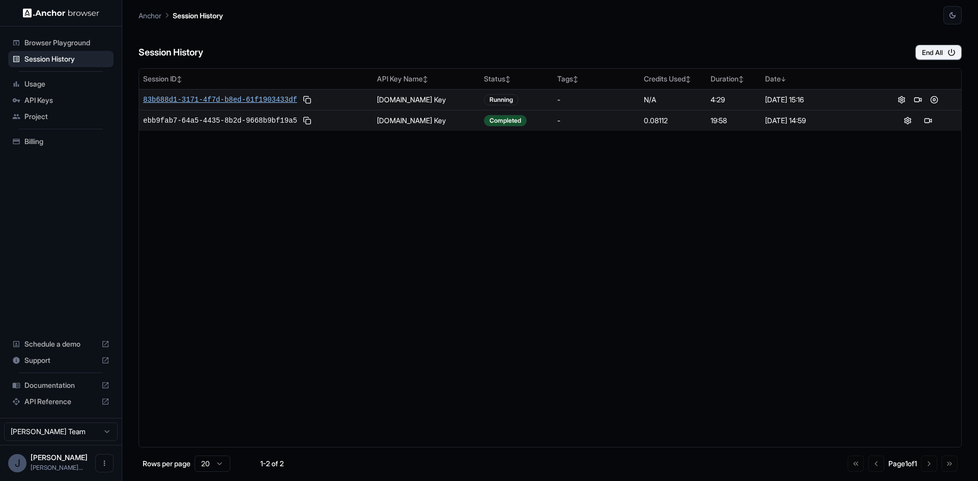
click at [229, 100] on span "83b688d1-3171-4f7d-b8ed-61f1903433df" at bounding box center [220, 100] width 154 height 10
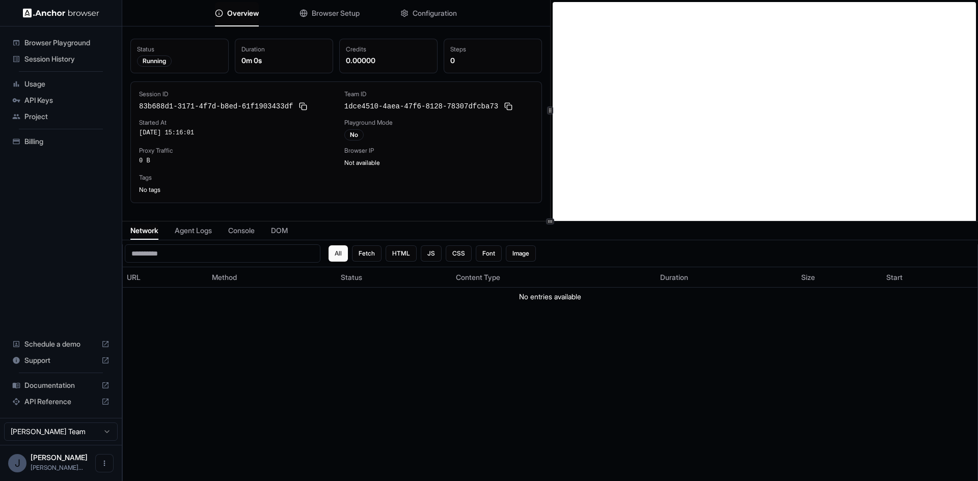
scroll to position [2, 0]
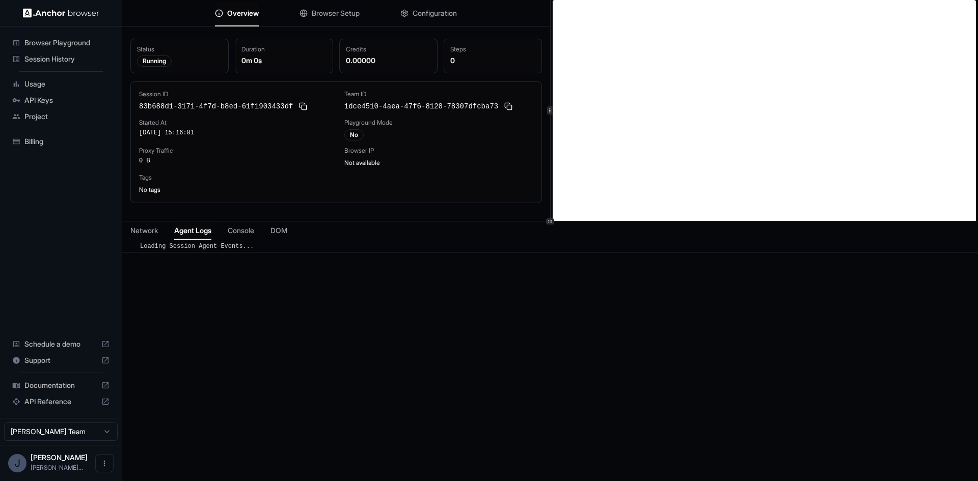
click at [205, 229] on span "Agent Logs" at bounding box center [192, 231] width 37 height 10
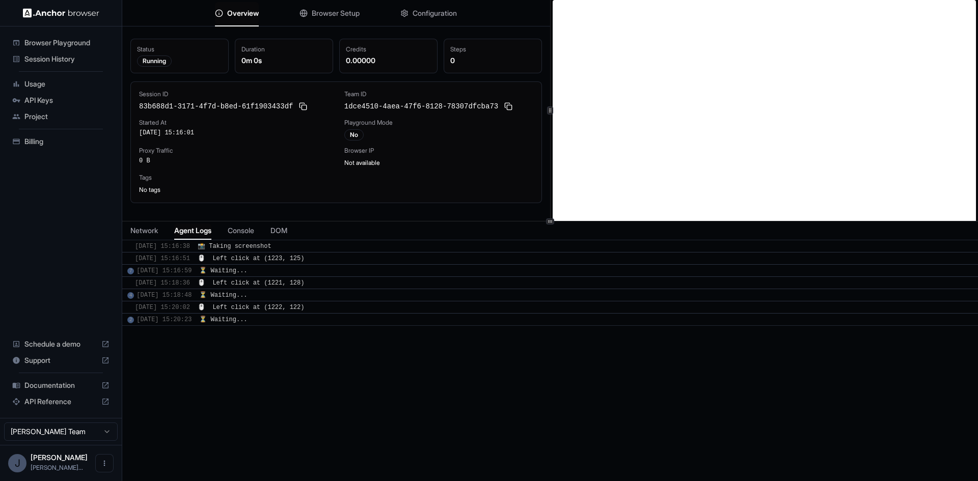
click at [247, 231] on span "Console" at bounding box center [241, 231] width 26 height 10
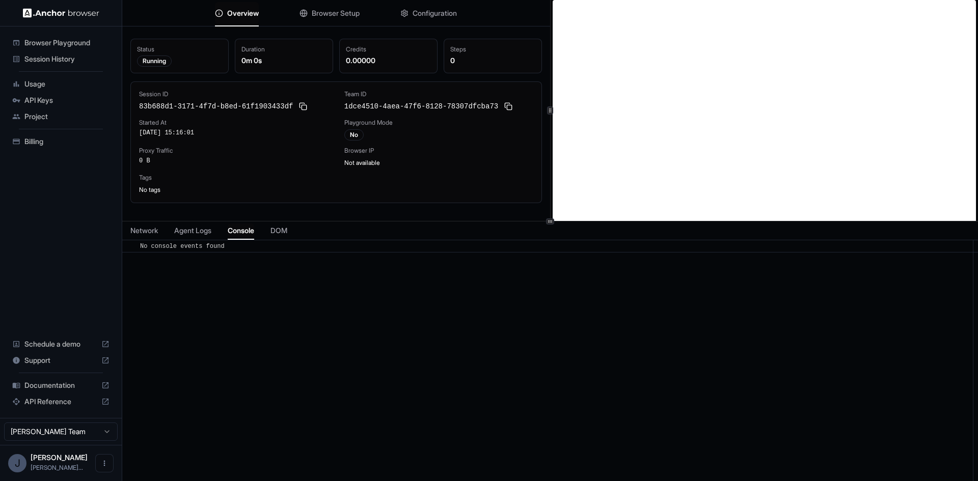
click at [283, 235] on span "DOM" at bounding box center [278, 231] width 17 height 10
click at [246, 226] on span "Console" at bounding box center [241, 231] width 26 height 10
click at [206, 229] on span "Agent Logs" at bounding box center [192, 231] width 37 height 10
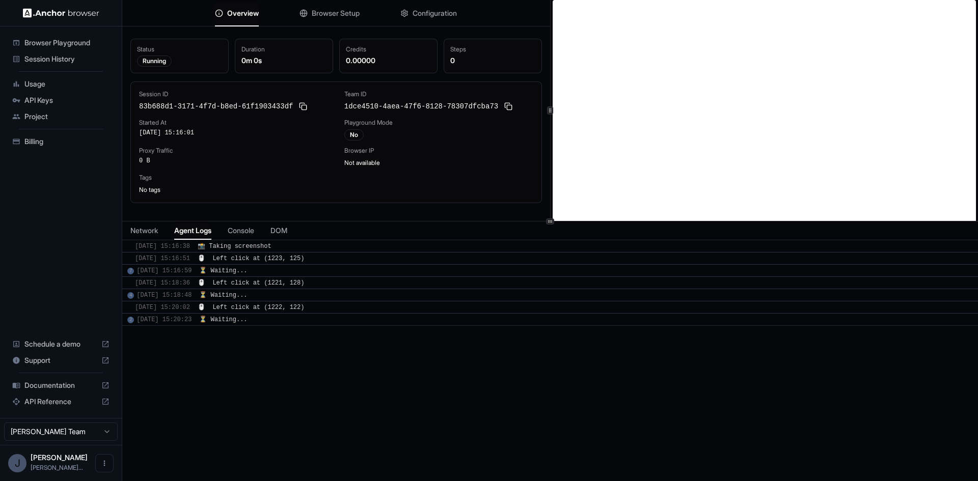
click at [434, 12] on span "Configuration" at bounding box center [434, 13] width 44 height 10
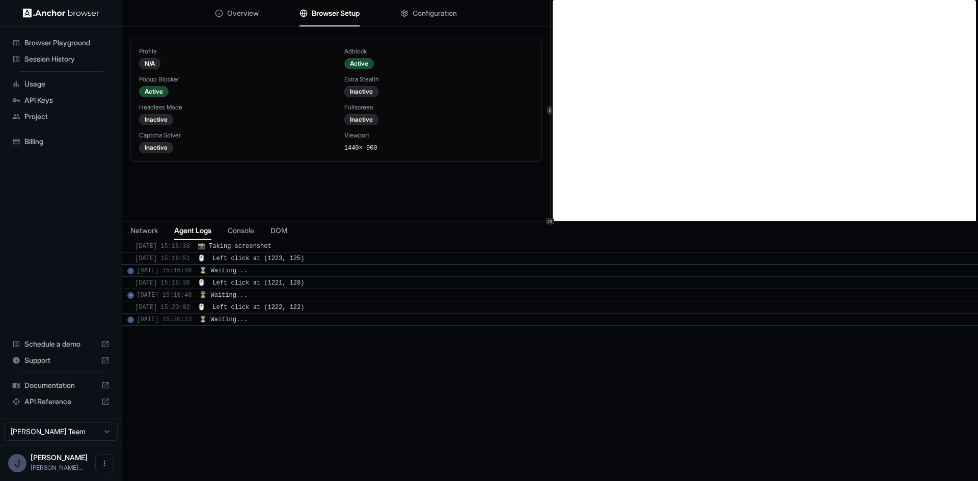
click at [349, 8] on span "Browser Setup" at bounding box center [336, 13] width 48 height 10
click at [363, 64] on div "Active" at bounding box center [359, 63] width 30 height 11
click at [362, 93] on div "Inactive" at bounding box center [361, 91] width 34 height 11
drag, startPoint x: 551, startPoint y: 218, endPoint x: 529, endPoint y: 242, distance: 32.4
click at [500, 257] on div "Overview Browser Setup Configuration Profile N/A Adblock Active Popup Blocker A…" at bounding box center [549, 240] width 855 height 481
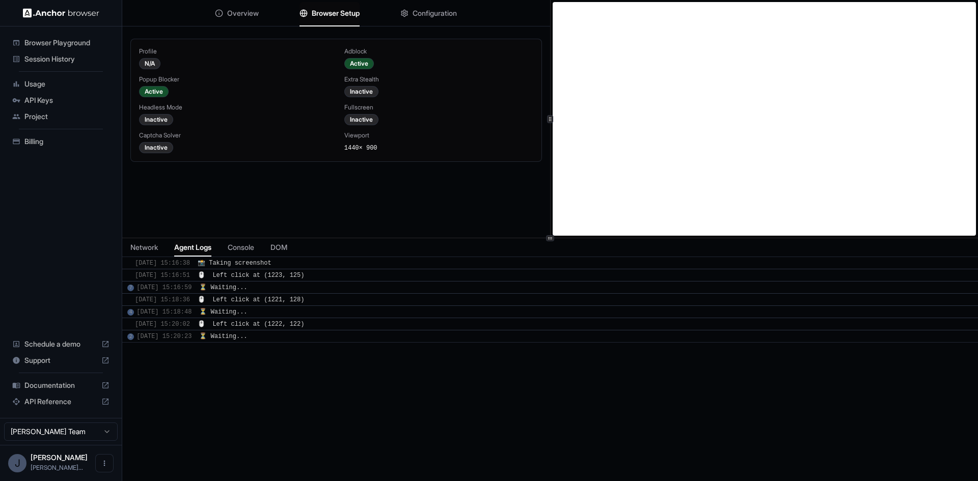
scroll to position [0, 0]
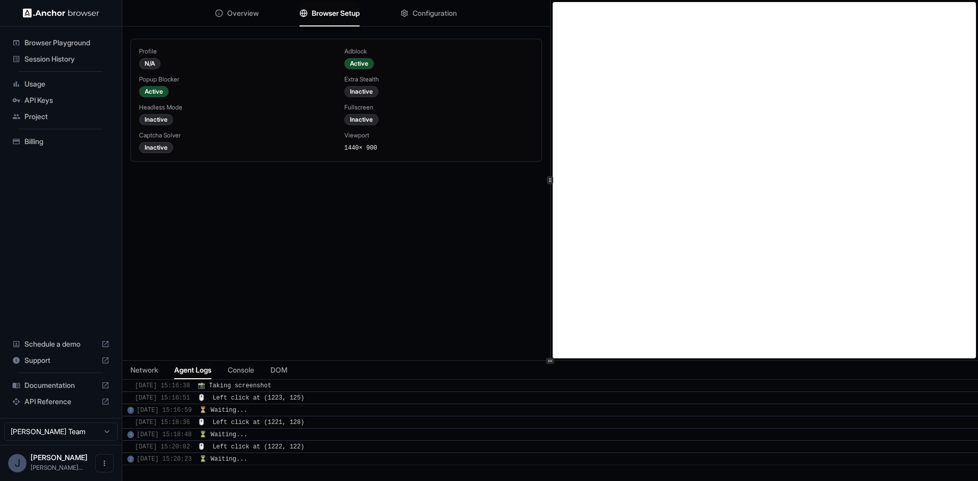
click at [545, 361] on div "Overview Browser Setup Configuration Profile N/A Adblock Active Popup Blocker A…" at bounding box center [549, 240] width 855 height 481
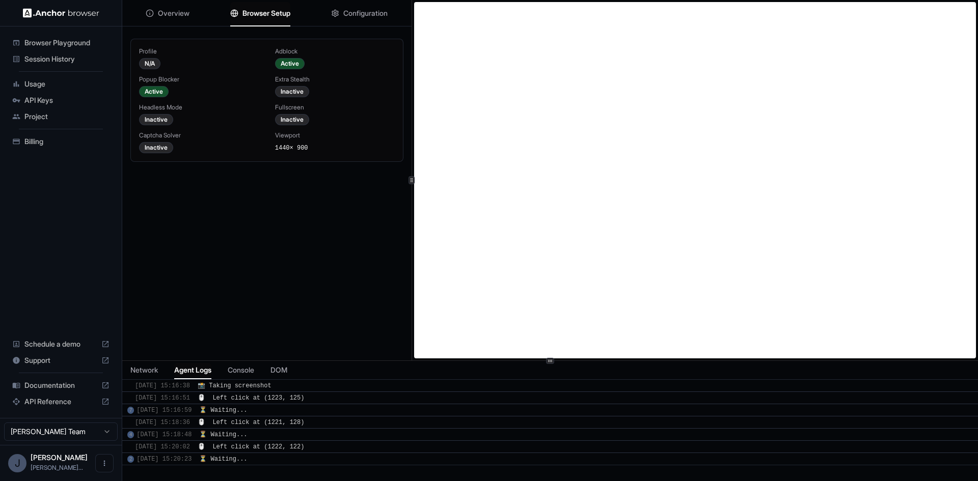
click at [412, 180] on icon at bounding box center [411, 180] width 5 height 5
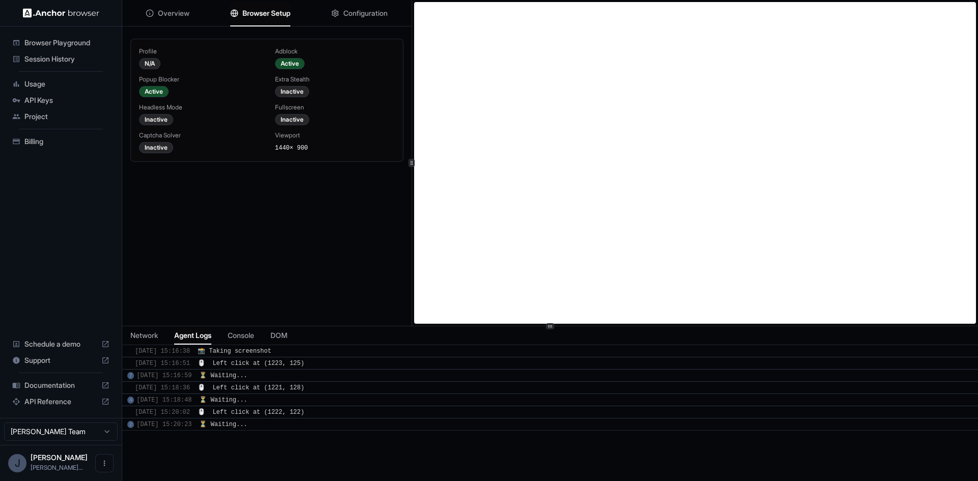
click at [552, 327] on div at bounding box center [550, 326] width 8 height 6
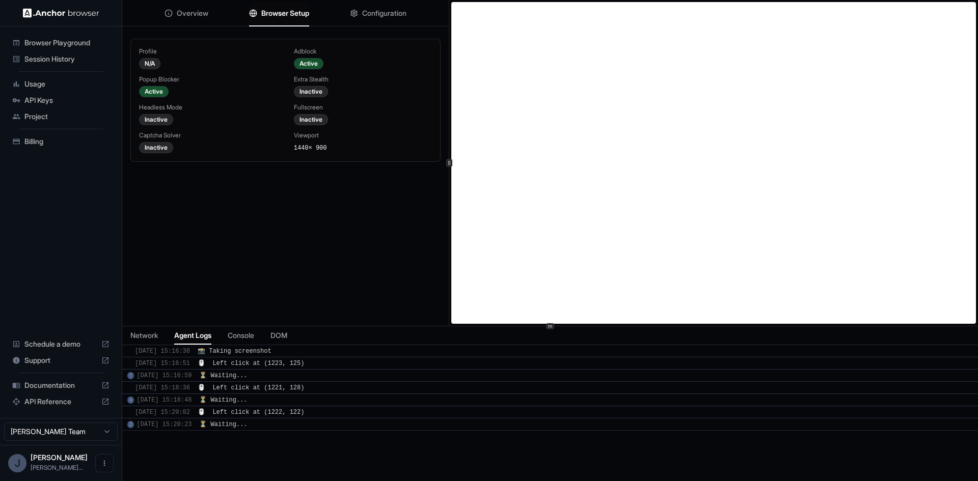
click at [450, 163] on icon at bounding box center [448, 162] width 5 height 5
click at [248, 412] on span "🖱️ Left click at (1222, 122)" at bounding box center [251, 412] width 106 height 7
click at [175, 364] on div "[DATE] 15:16:51" at bounding box center [162, 363] width 55 height 9
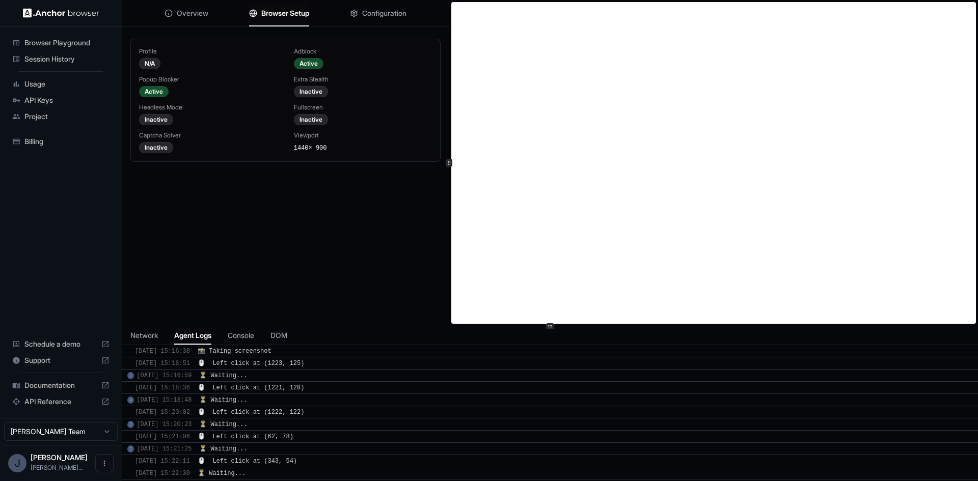
click at [40, 87] on span "Usage" at bounding box center [66, 84] width 85 height 10
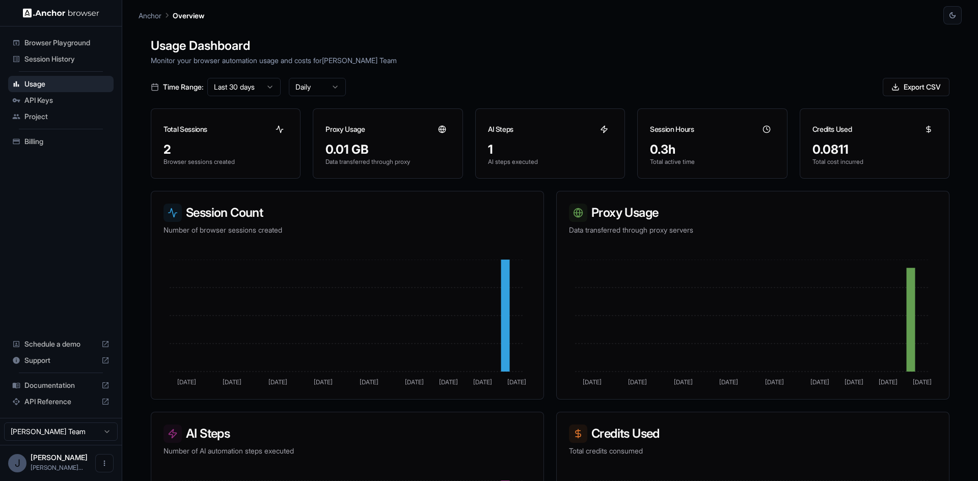
click at [52, 101] on span "API Keys" at bounding box center [66, 100] width 85 height 10
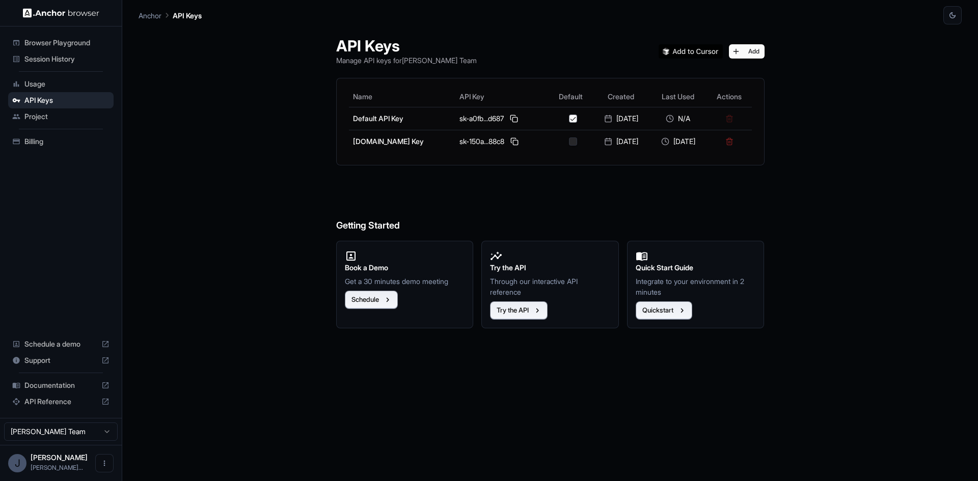
click at [46, 120] on span "Project" at bounding box center [66, 116] width 85 height 10
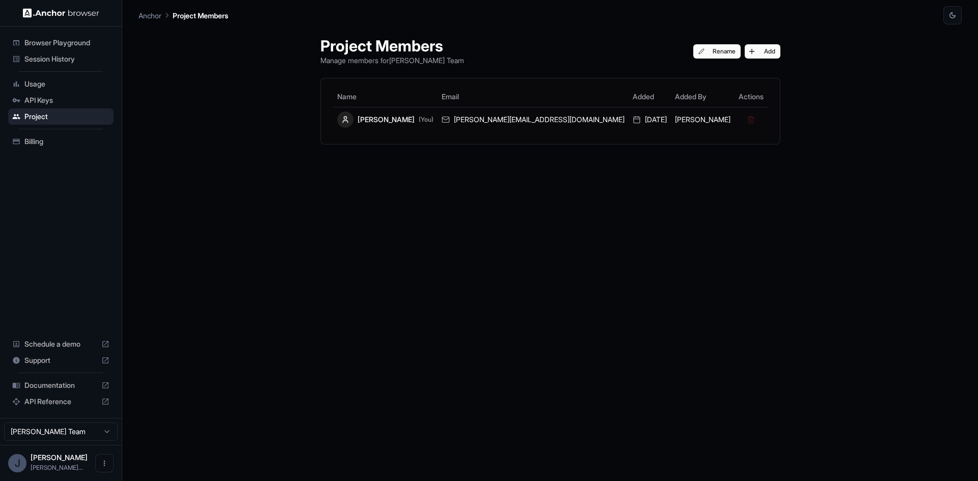
click at [42, 61] on span "Session History" at bounding box center [66, 59] width 85 height 10
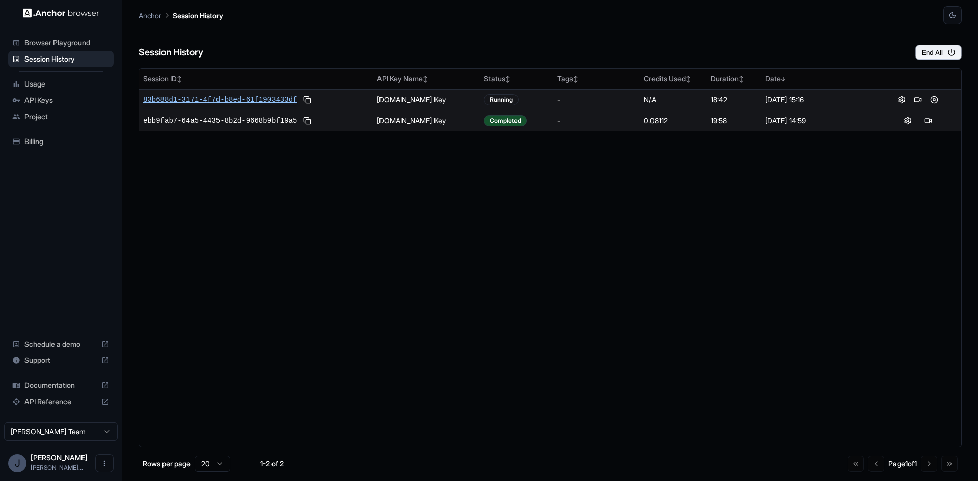
click at [229, 102] on span "83b688d1-3171-4f7d-b8ed-61f1903433df" at bounding box center [220, 100] width 154 height 10
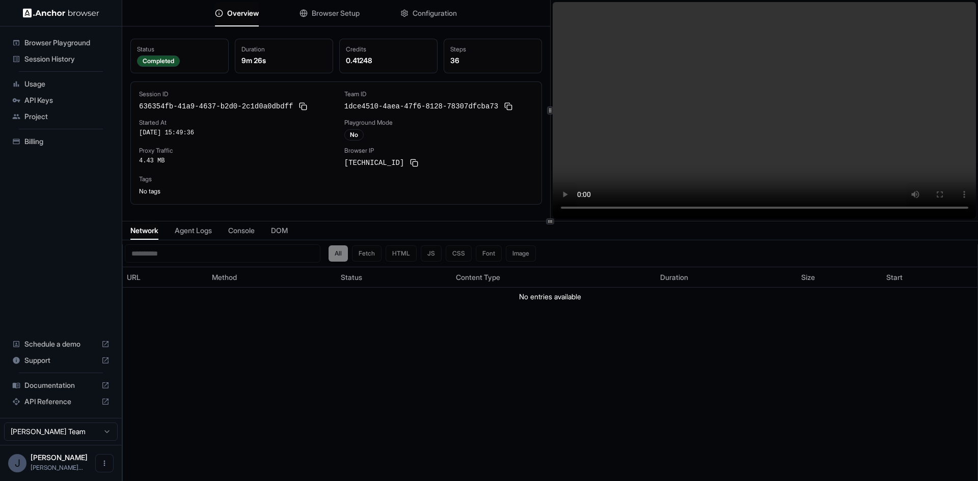
click at [794, 153] on video at bounding box center [764, 110] width 424 height 217
click at [200, 236] on span "Agent Logs" at bounding box center [193, 231] width 37 height 10
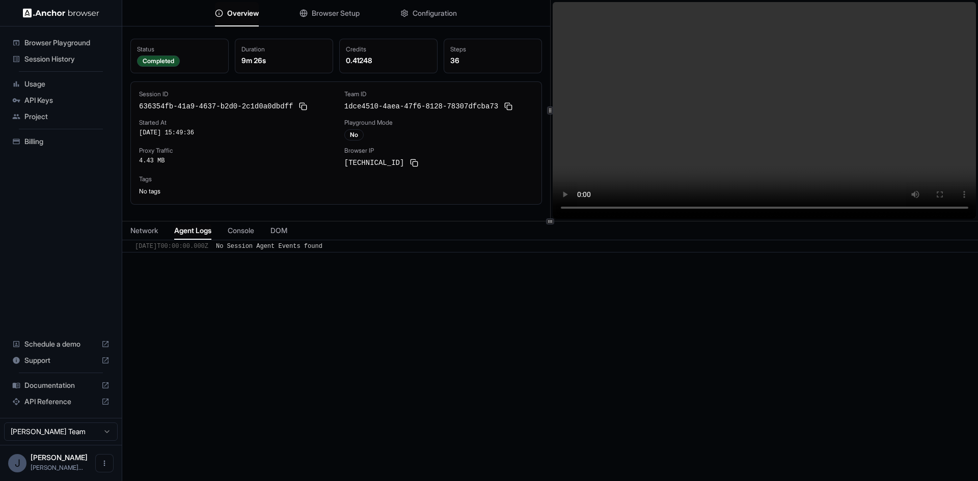
click at [330, 14] on span "Browser Setup" at bounding box center [336, 13] width 48 height 10
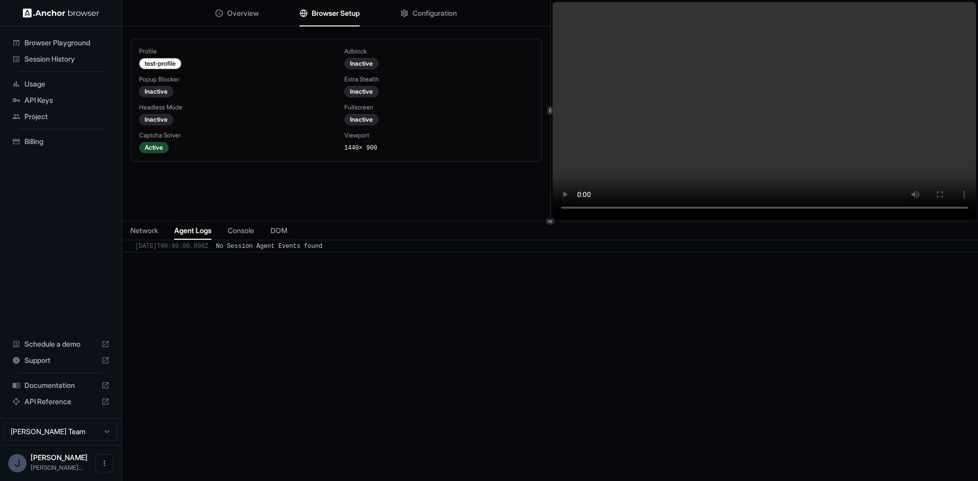
click at [419, 11] on span "Configuration" at bounding box center [434, 13] width 44 height 10
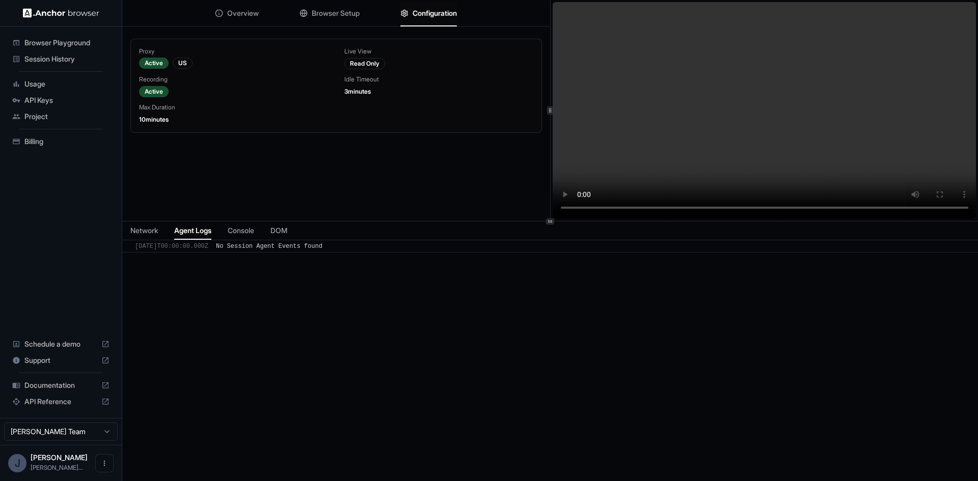
click at [347, 17] on span "Browser Setup" at bounding box center [336, 13] width 48 height 10
